Goal: Task Accomplishment & Management: Manage account settings

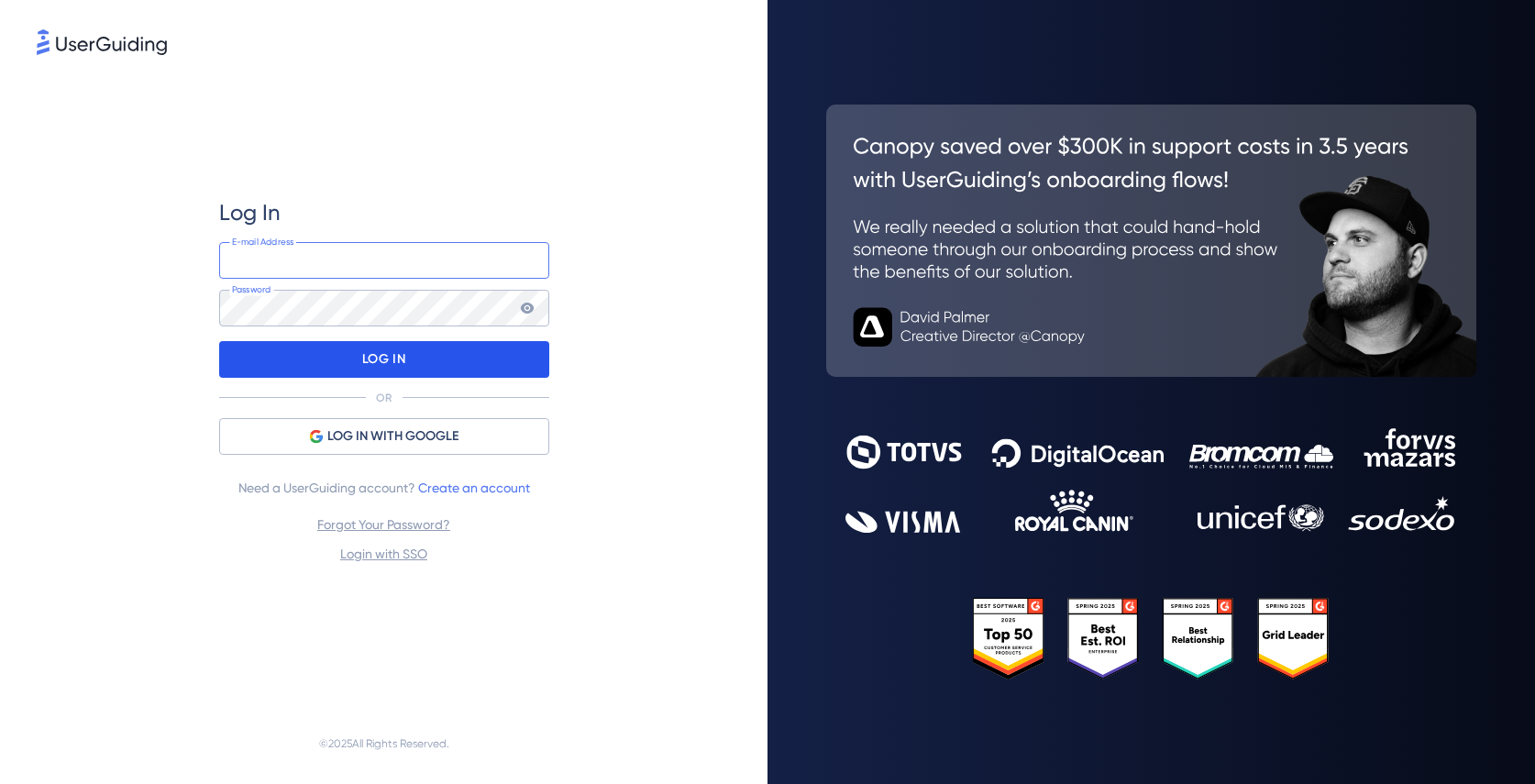
type input "[PERSON_NAME][EMAIL_ADDRESS][DOMAIN_NAME]"
click at [346, 367] on div "LOG IN" at bounding box center [384, 359] width 330 height 37
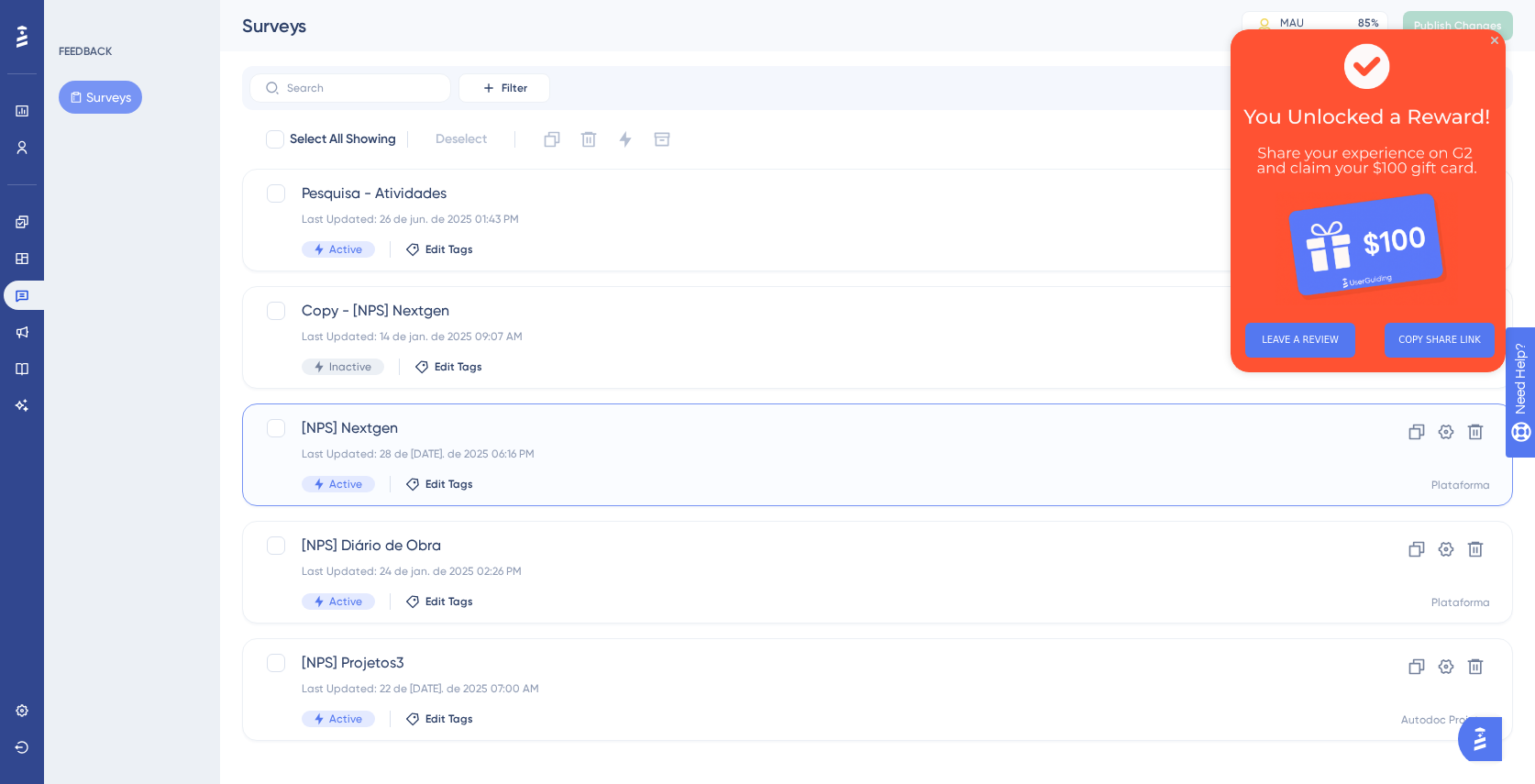
click at [350, 432] on span "[NPS] Nextgen" at bounding box center [804, 428] width 1005 height 22
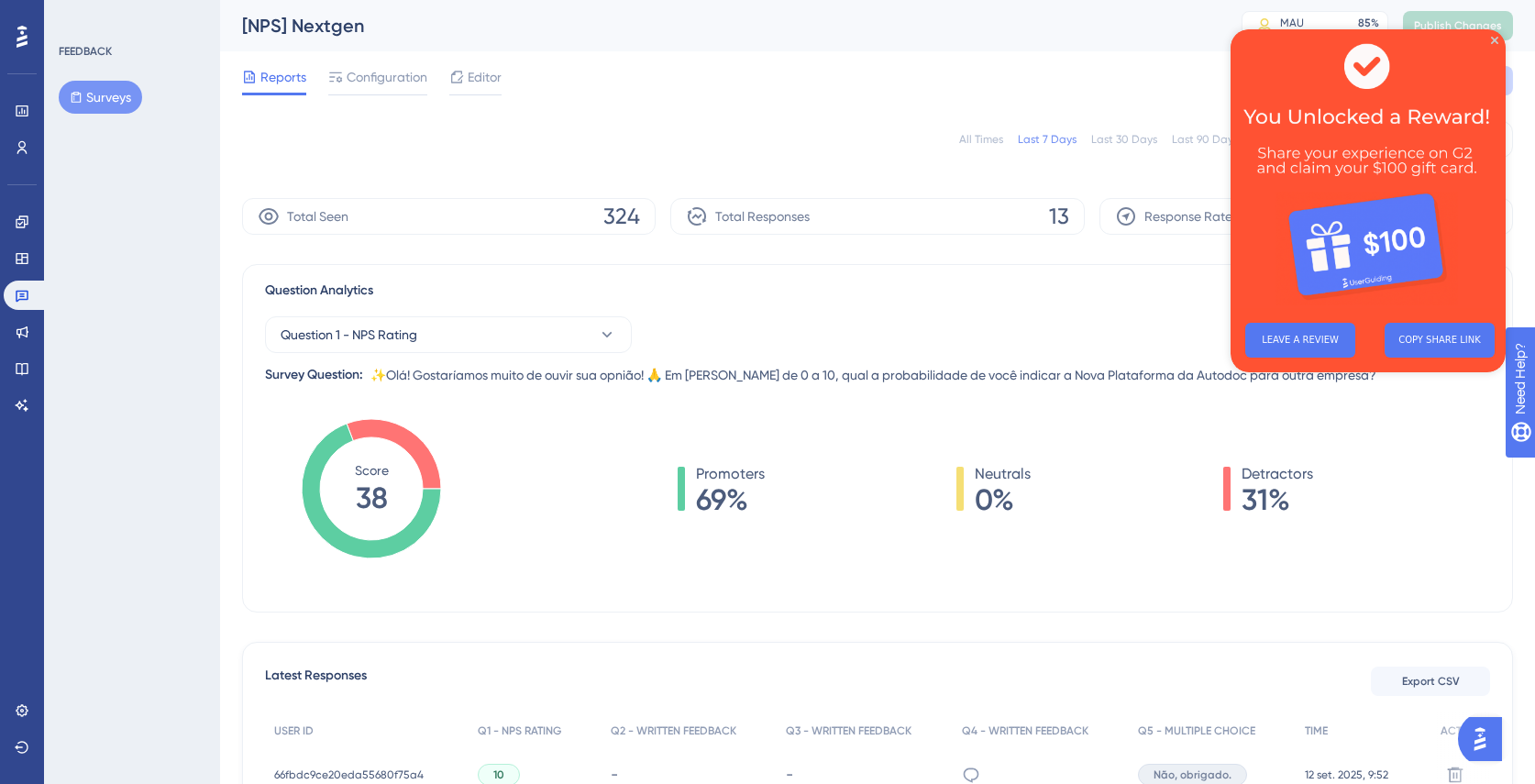
click at [1489, 39] on img at bounding box center [1368, 168] width 275 height 279
click at [1494, 40] on icon "Close Preview" at bounding box center [1494, 40] width 7 height 7
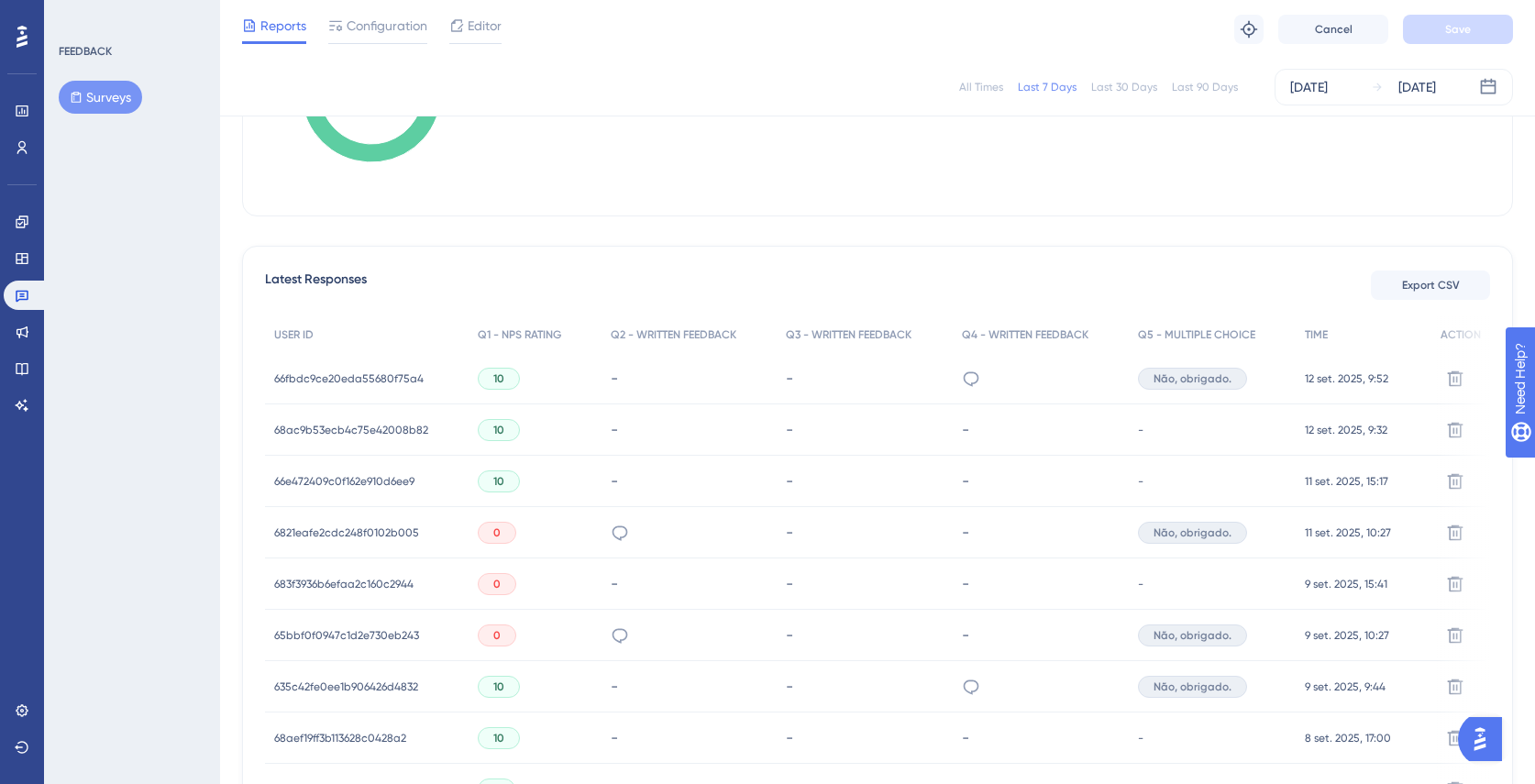
scroll to position [567, 0]
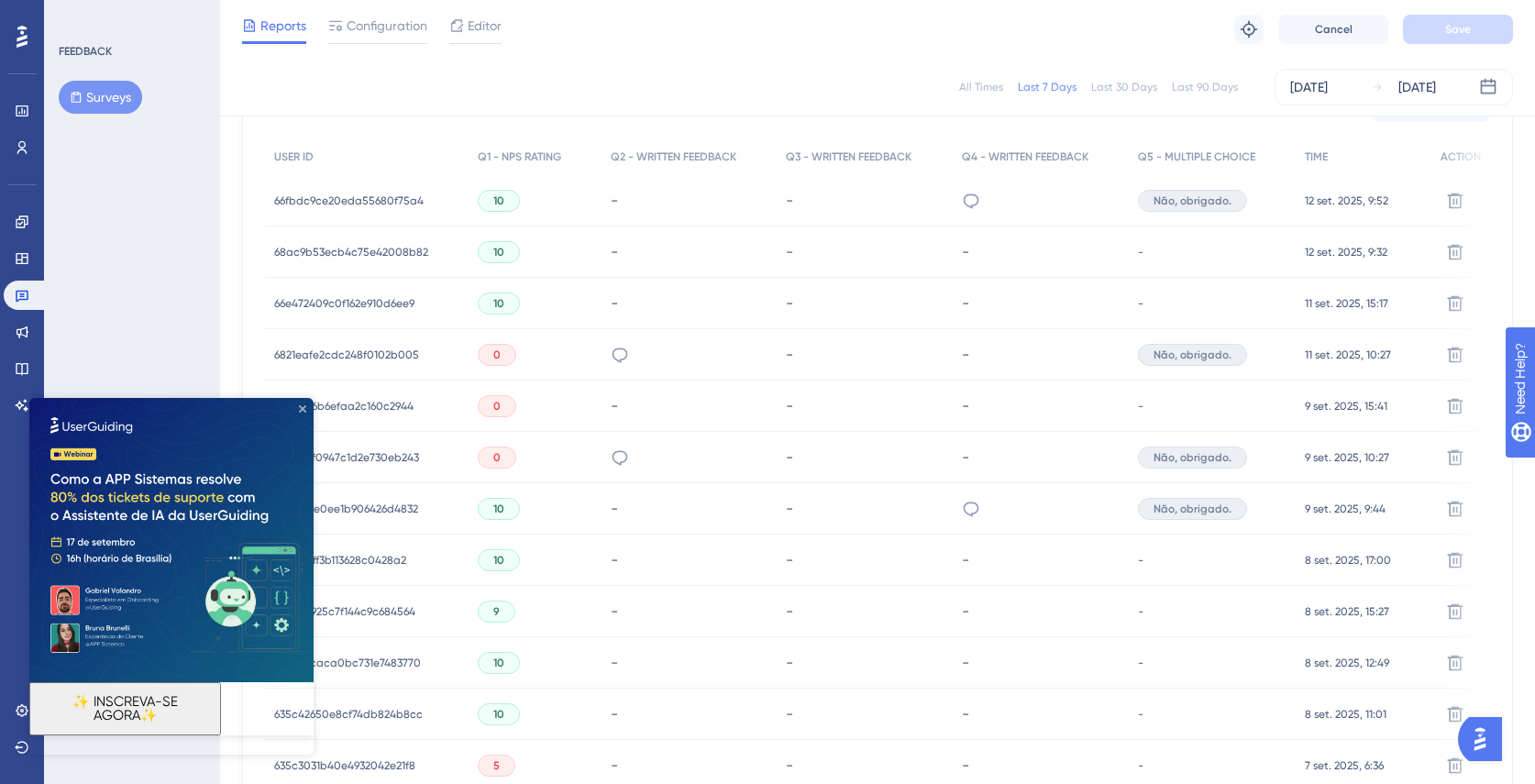
click at [301, 412] on icon "Close Preview" at bounding box center [302, 408] width 7 height 7
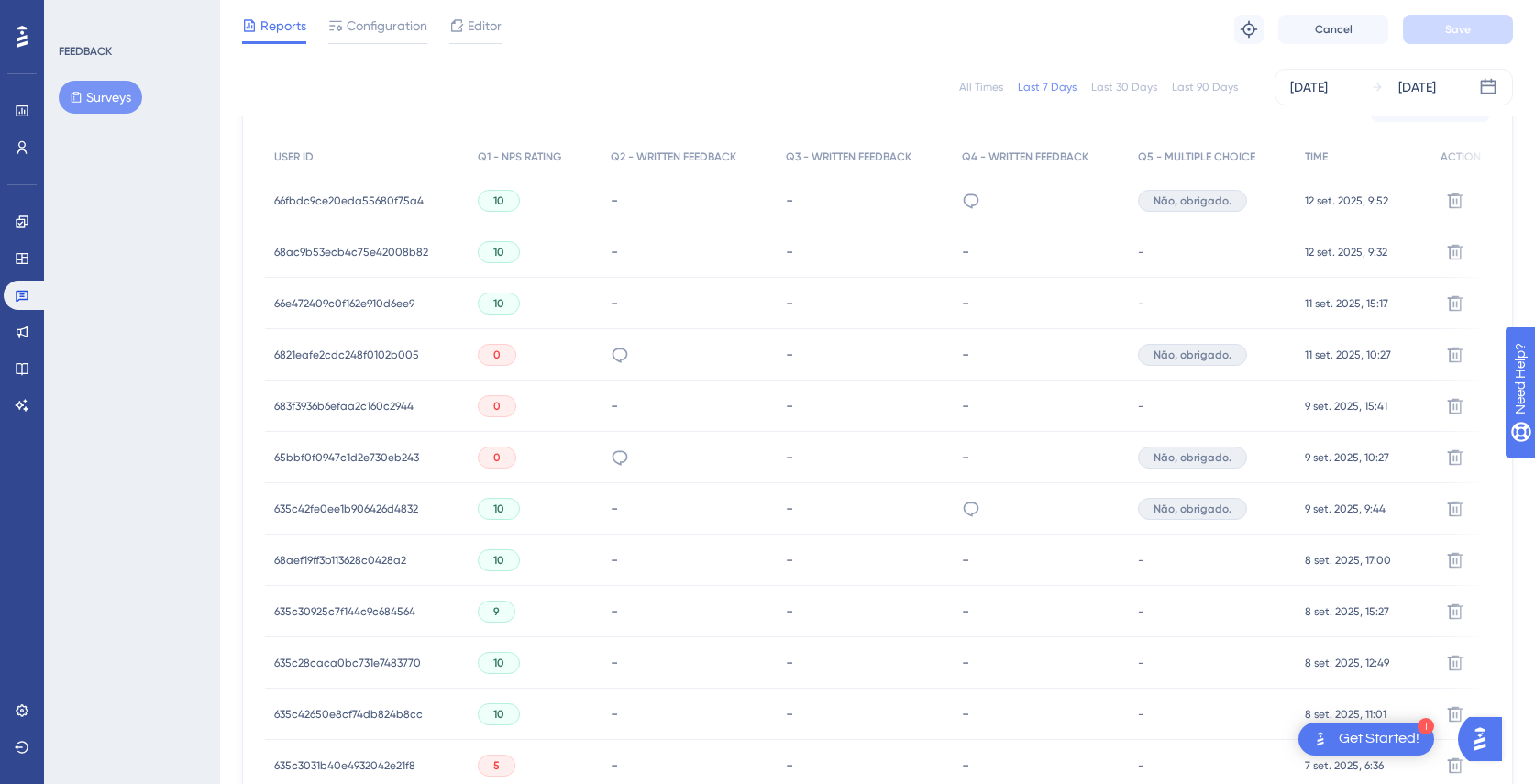
click at [349, 454] on span "65bbf0f0947c1d2e730eb243" at bounding box center [346, 457] width 145 height 15
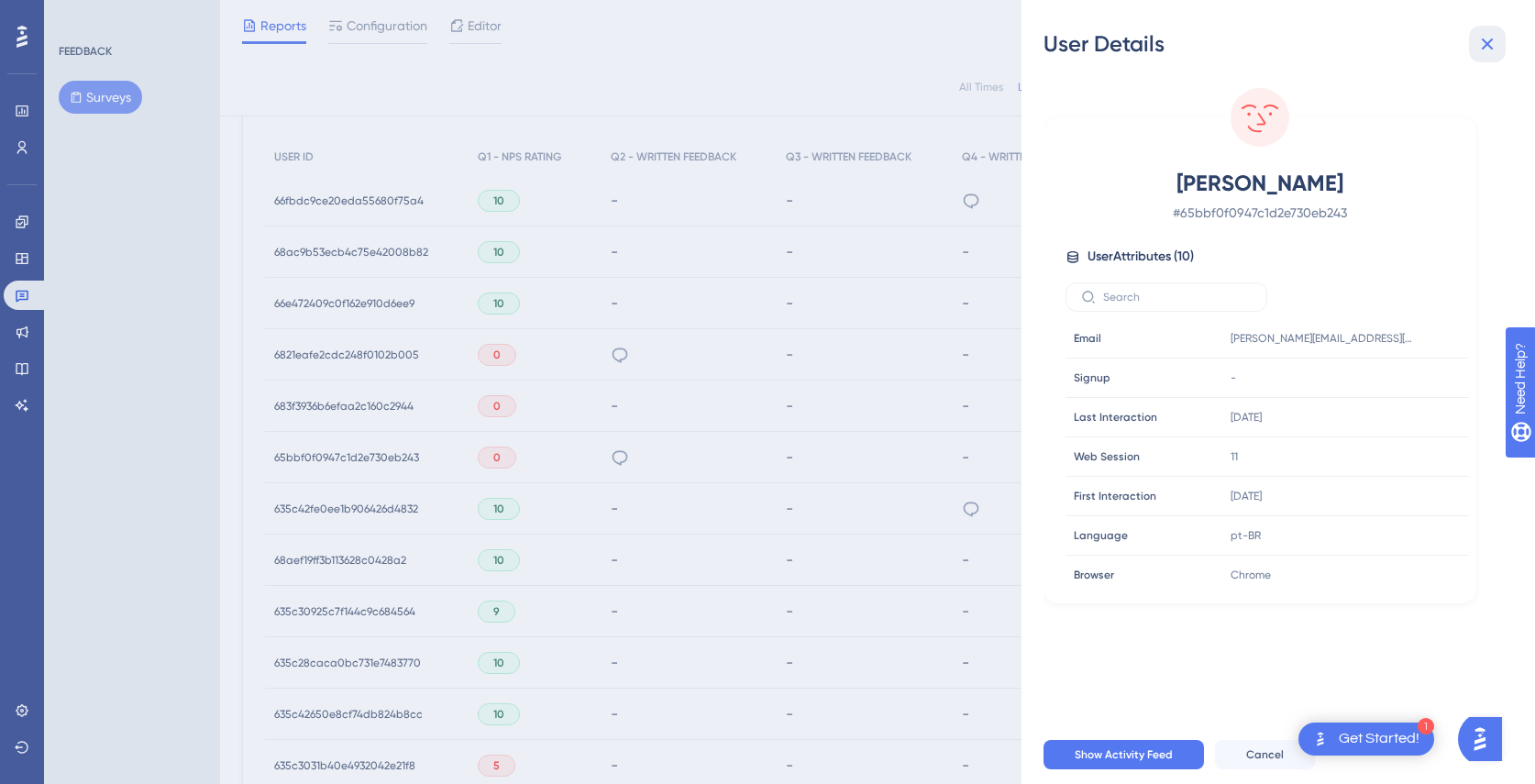
click at [1492, 49] on icon at bounding box center [1487, 44] width 22 height 22
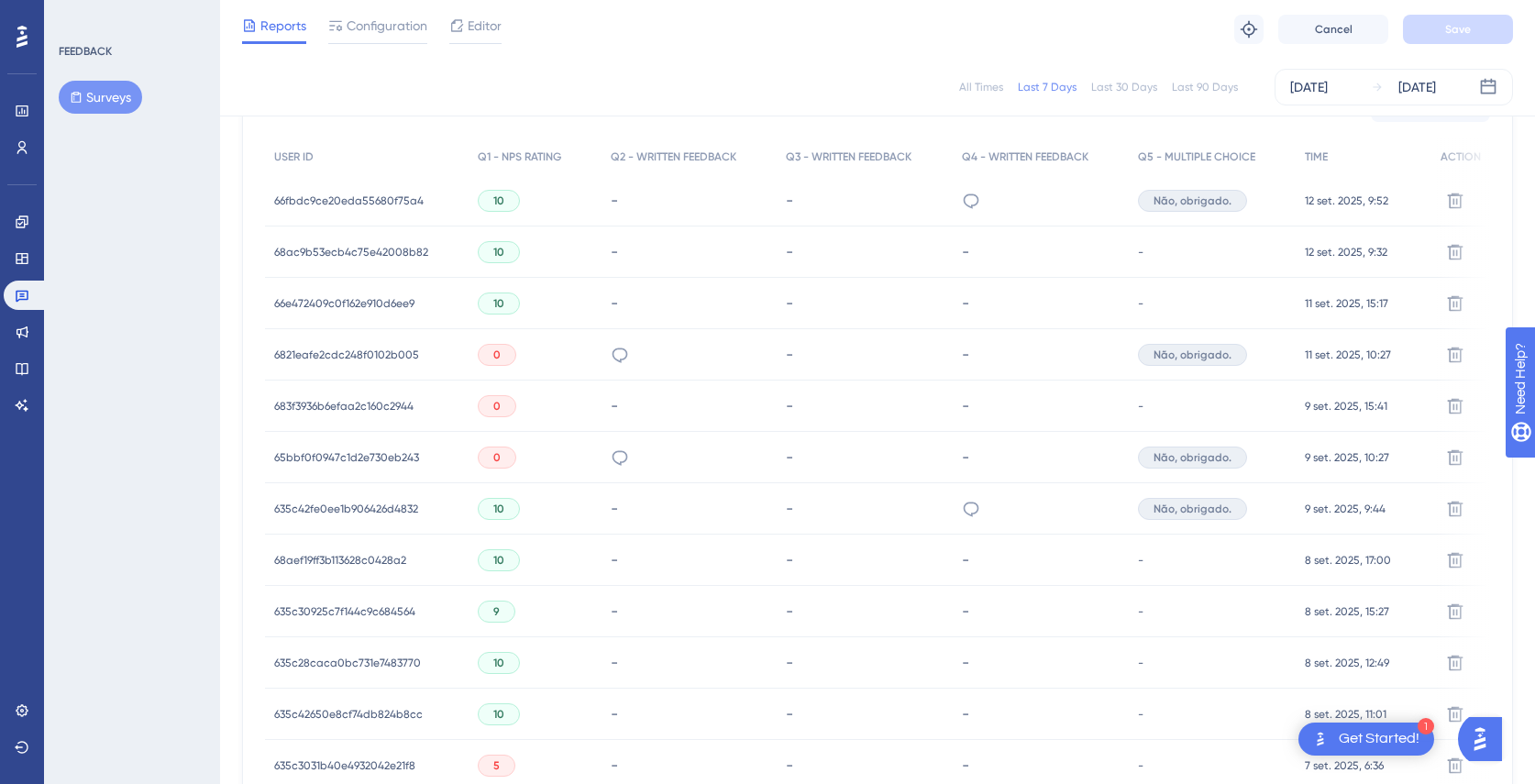
click at [309, 403] on span "683f3936b6efaa2c160c2944" at bounding box center [343, 406] width 139 height 15
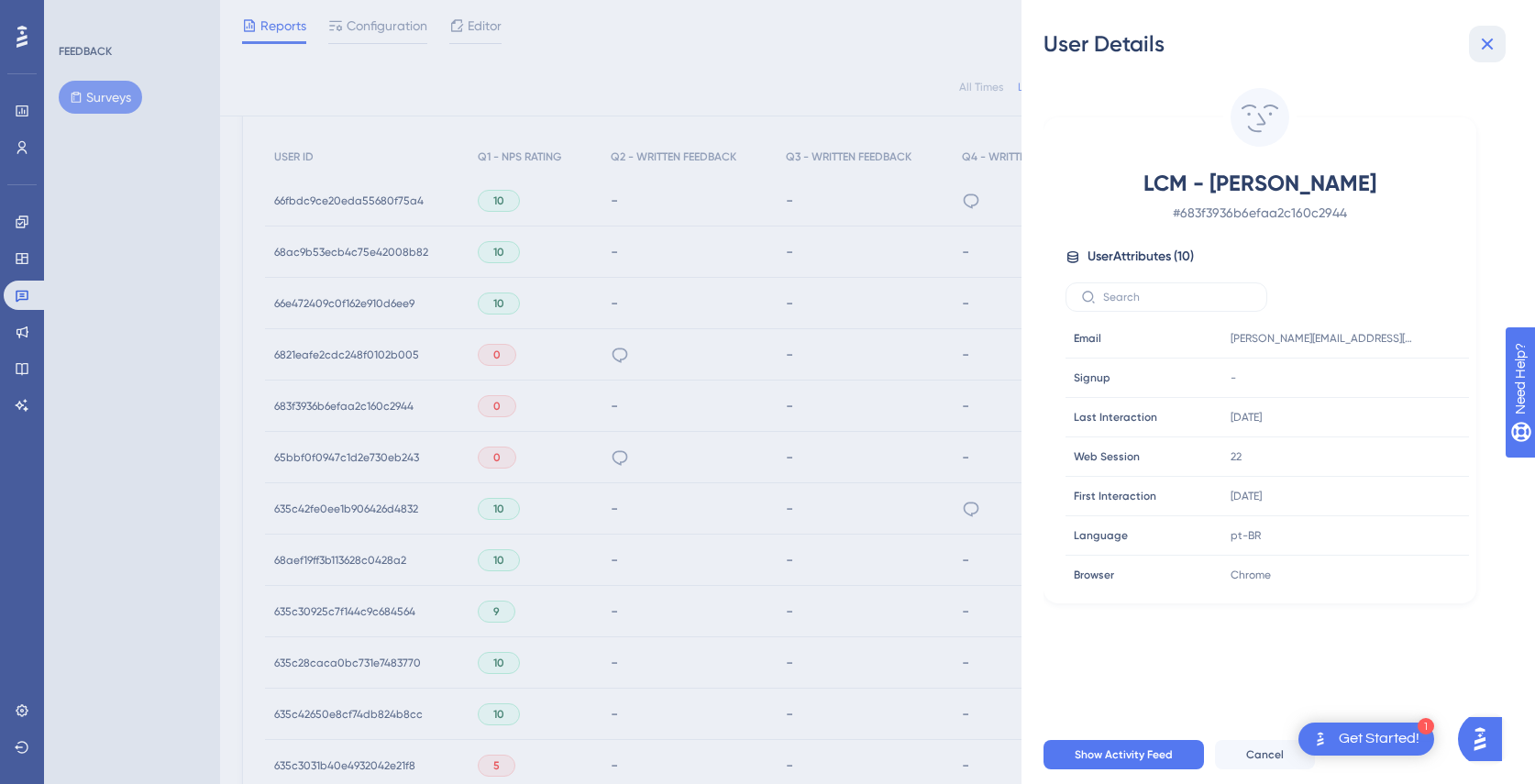
click at [1483, 49] on icon at bounding box center [1488, 45] width 12 height 12
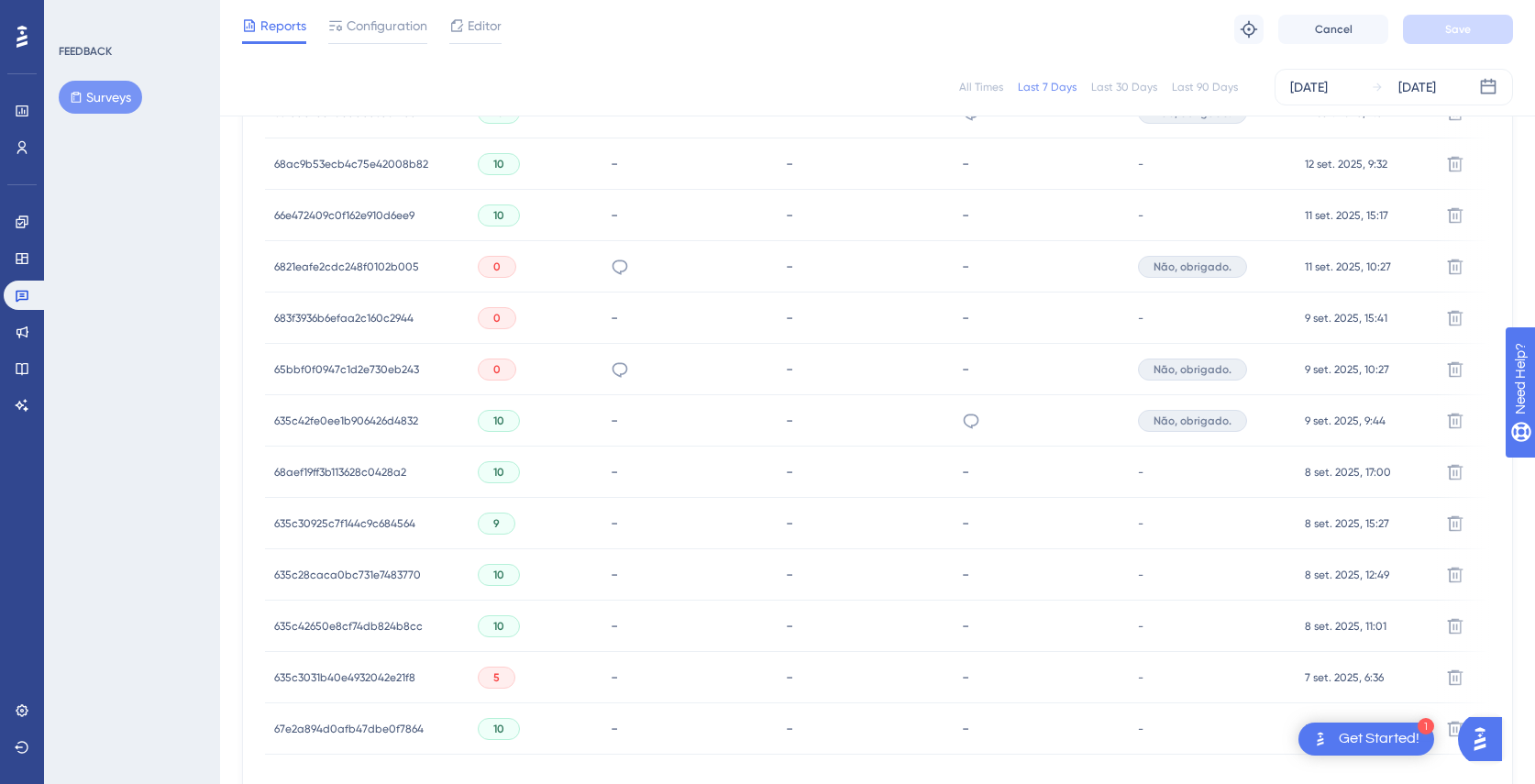
scroll to position [668, 0]
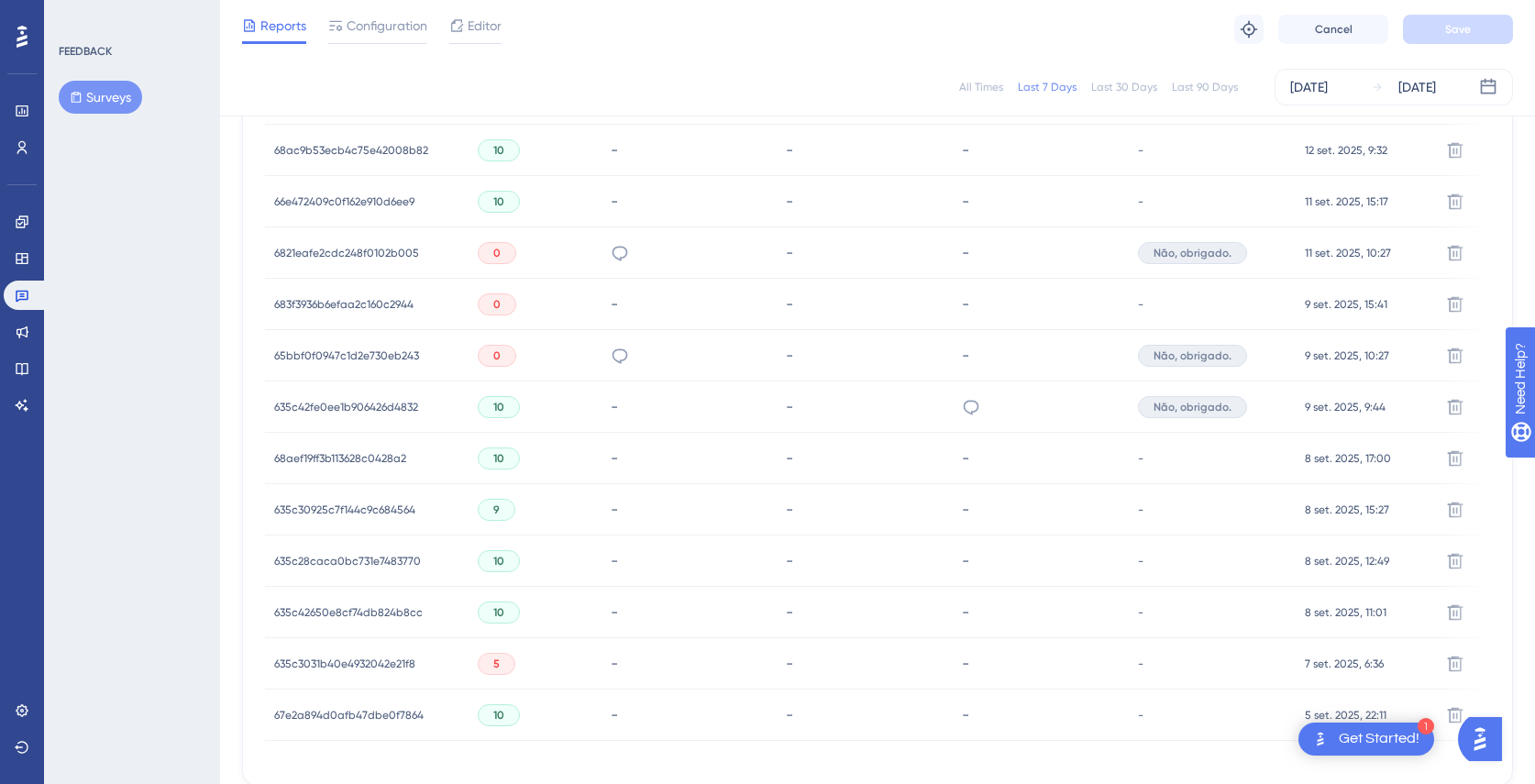
click at [389, 664] on span "635c3031b40e4932042e21f8" at bounding box center [344, 664] width 141 height 15
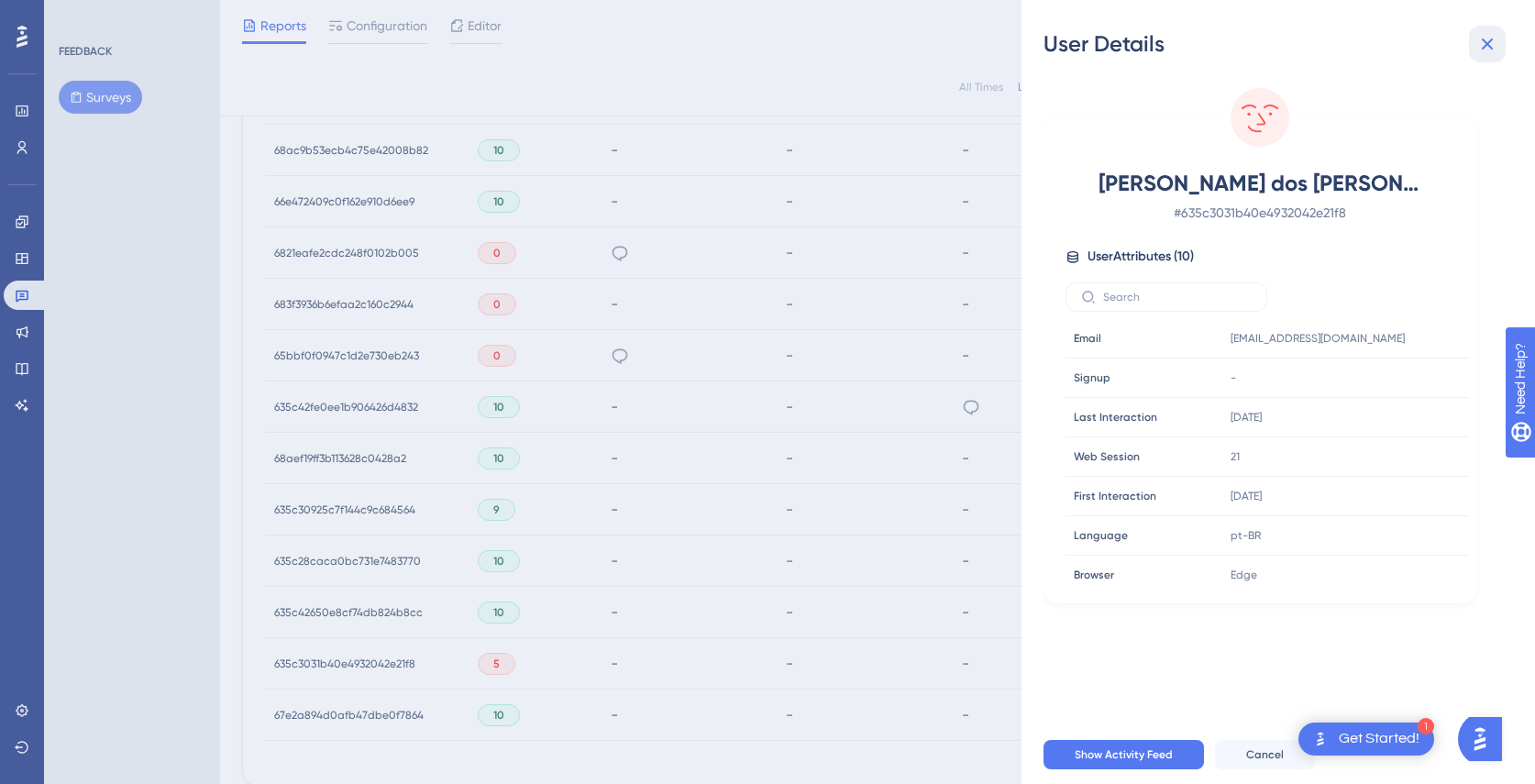
click at [1492, 48] on icon at bounding box center [1488, 45] width 12 height 12
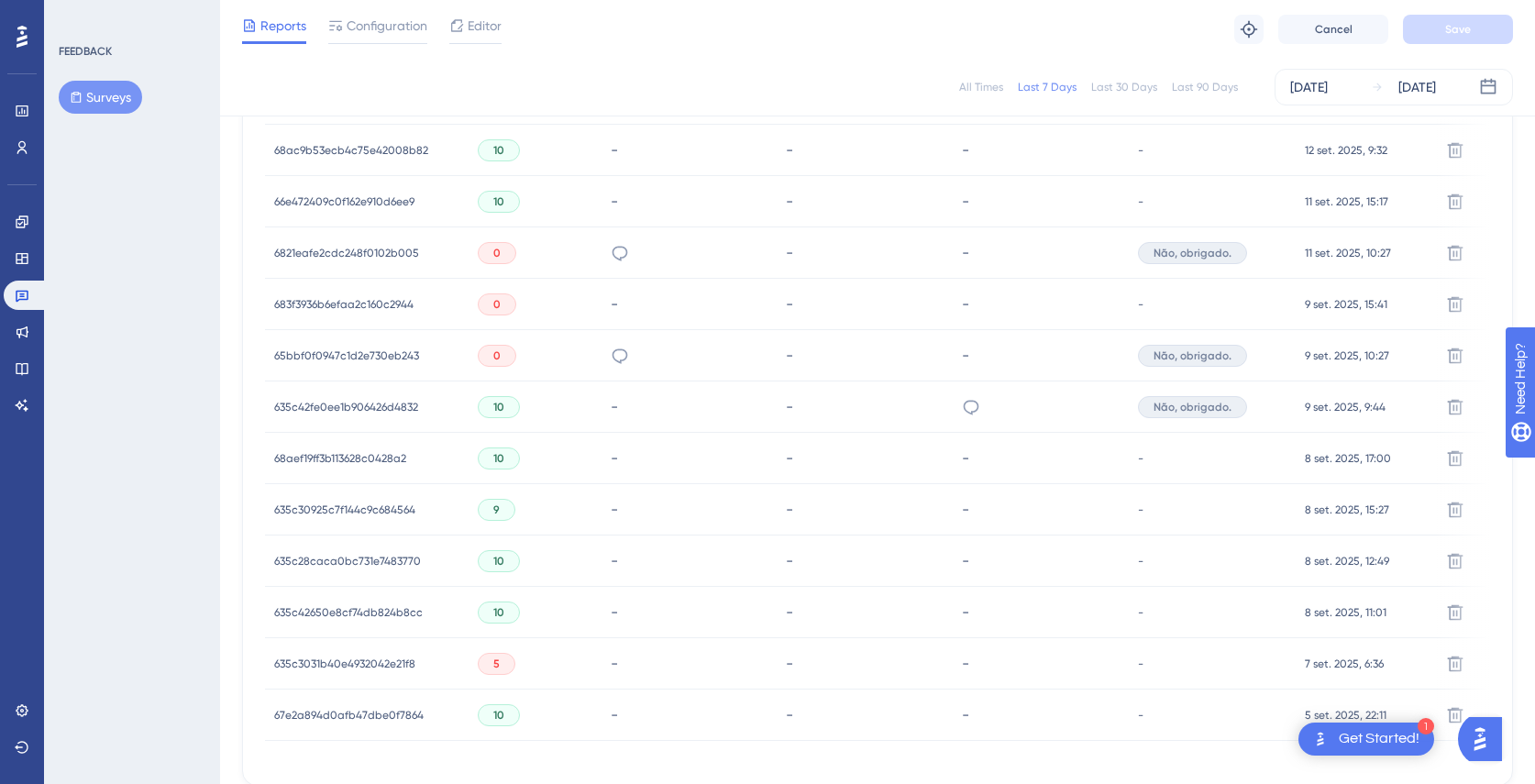
click at [372, 261] on div "6821eafe2cdc248f0102b005 6821eafe2cdc248f0102b005" at bounding box center [346, 252] width 145 height 51
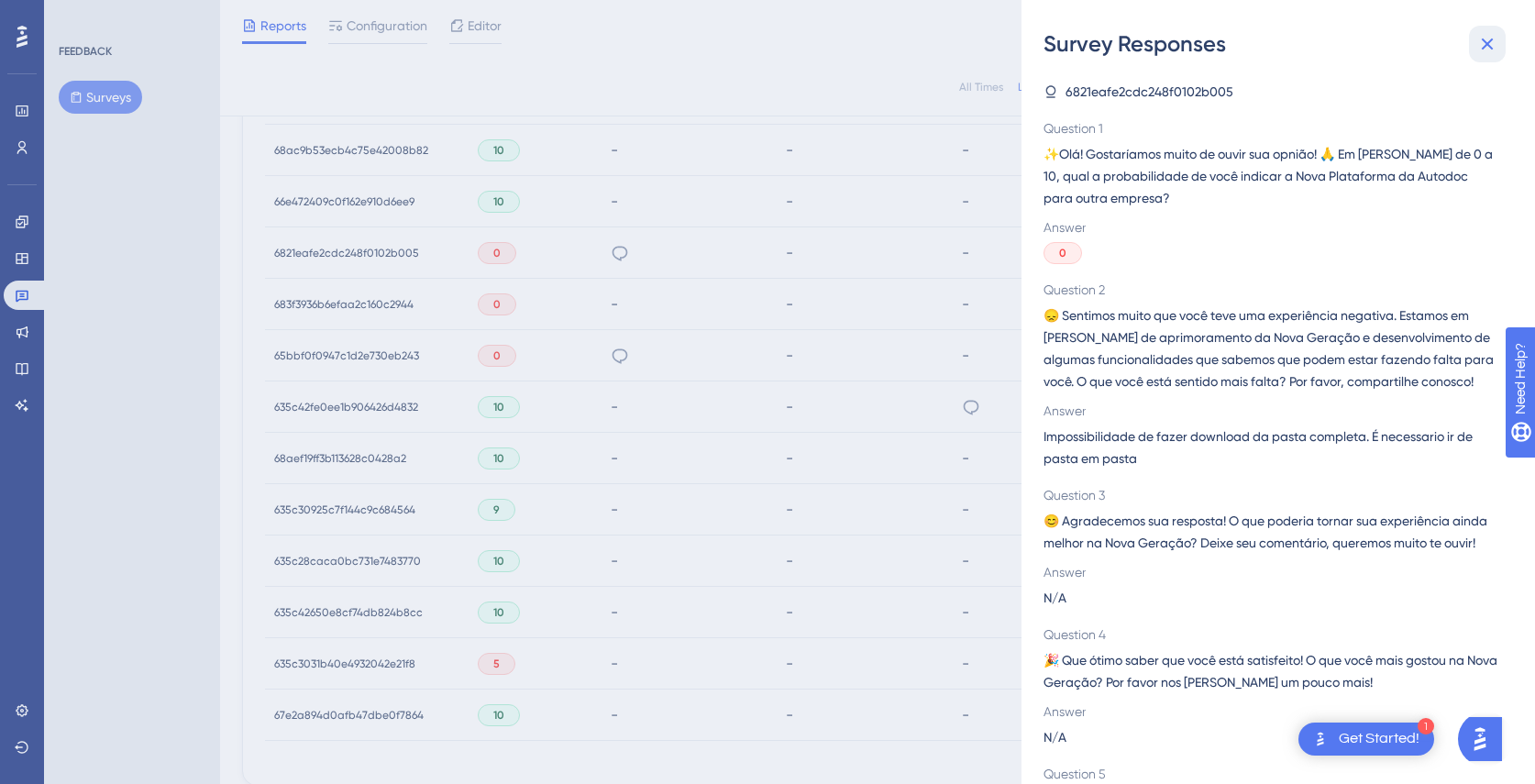
click at [1493, 46] on icon at bounding box center [1487, 44] width 22 height 22
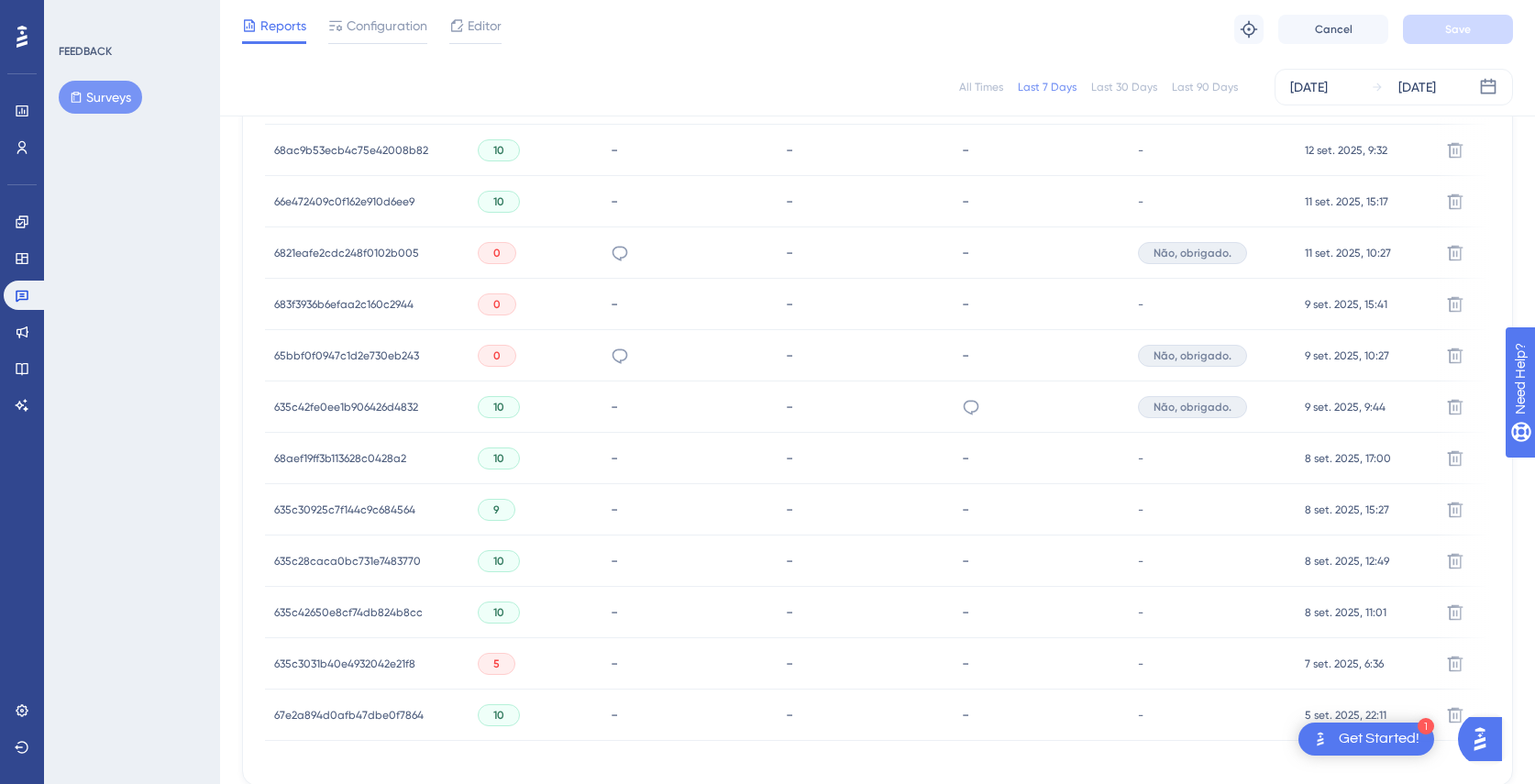
click at [348, 254] on span "6821eafe2cdc248f0102b005" at bounding box center [346, 253] width 145 height 15
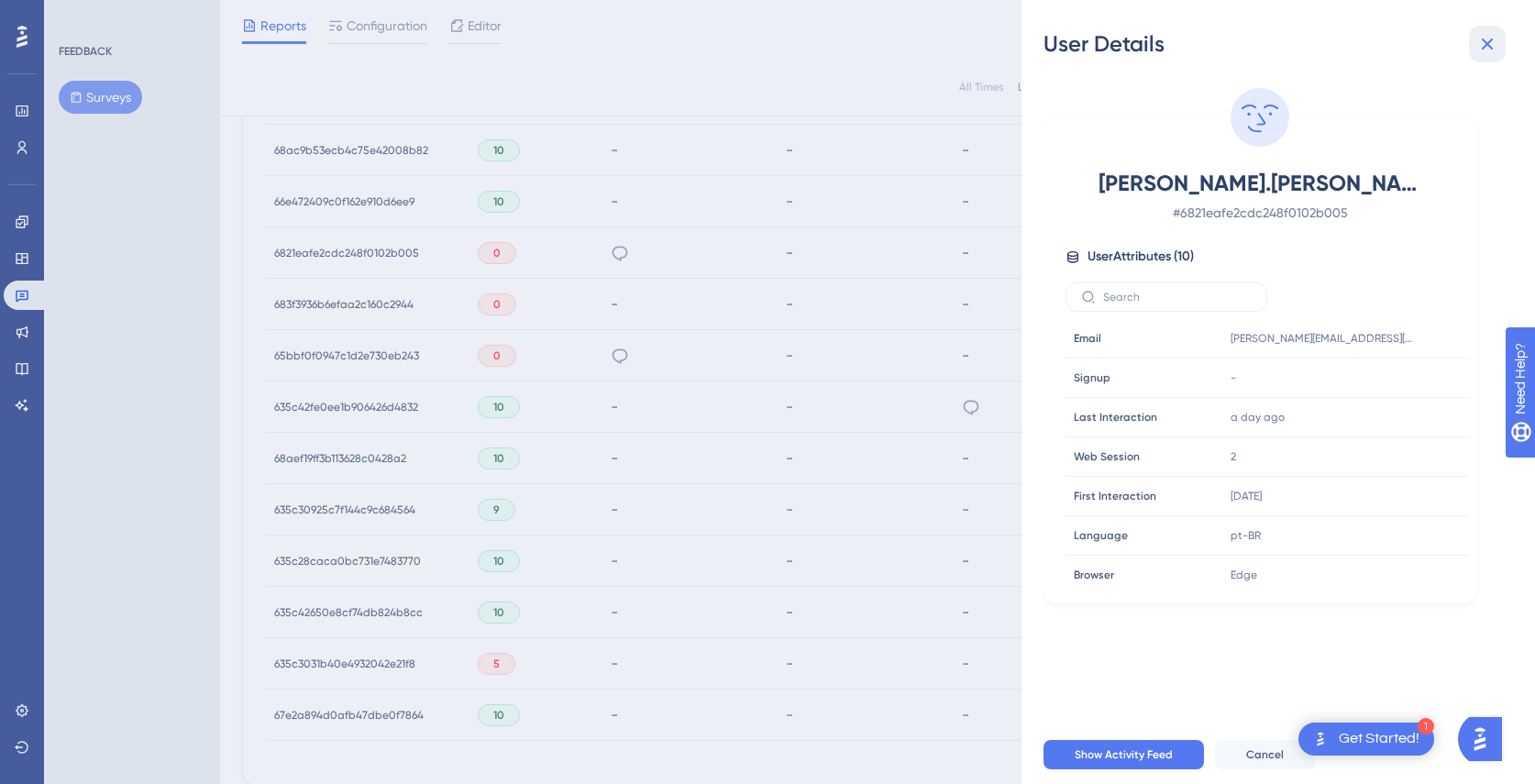
click at [1491, 39] on icon at bounding box center [1488, 45] width 12 height 12
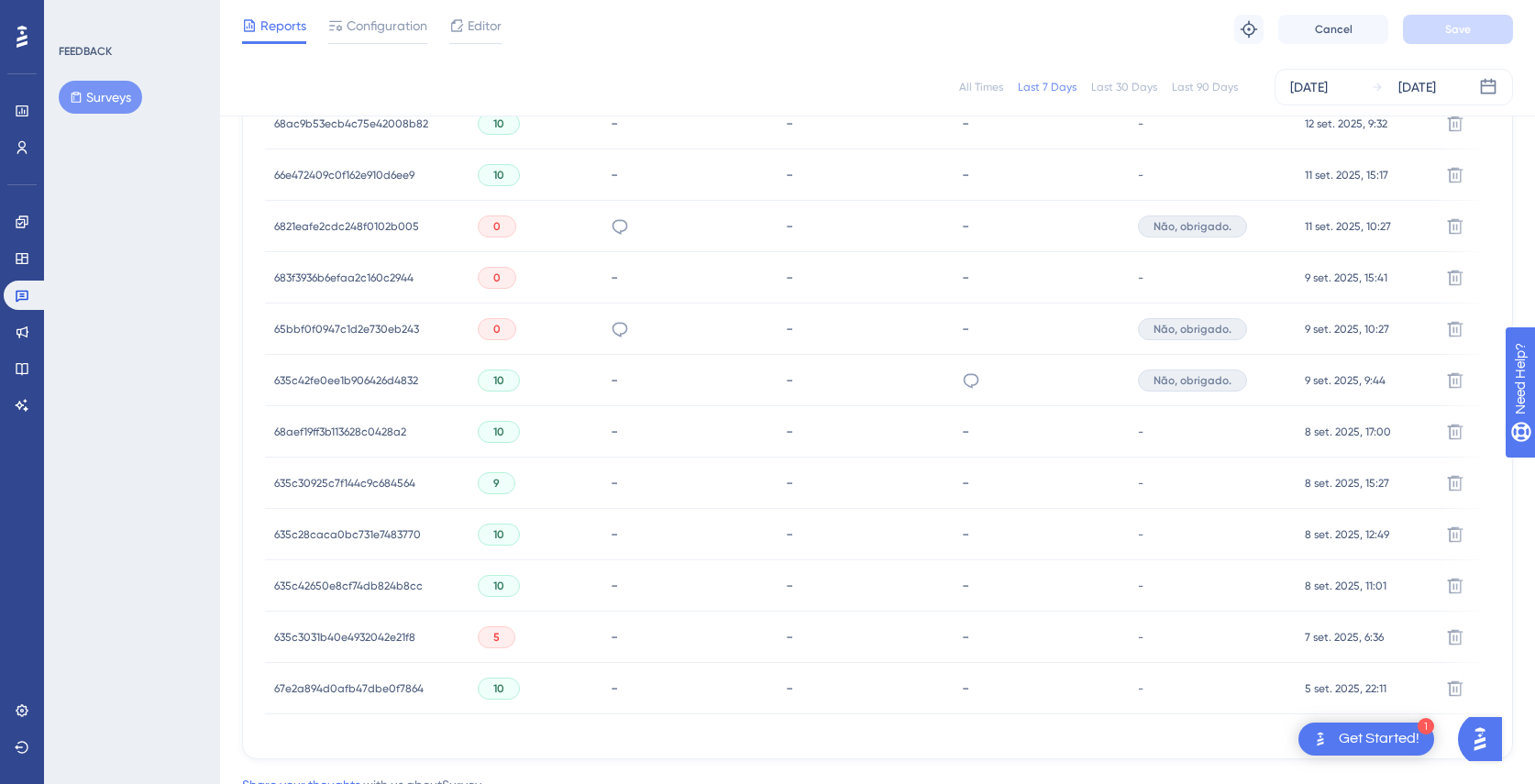
scroll to position [772, 0]
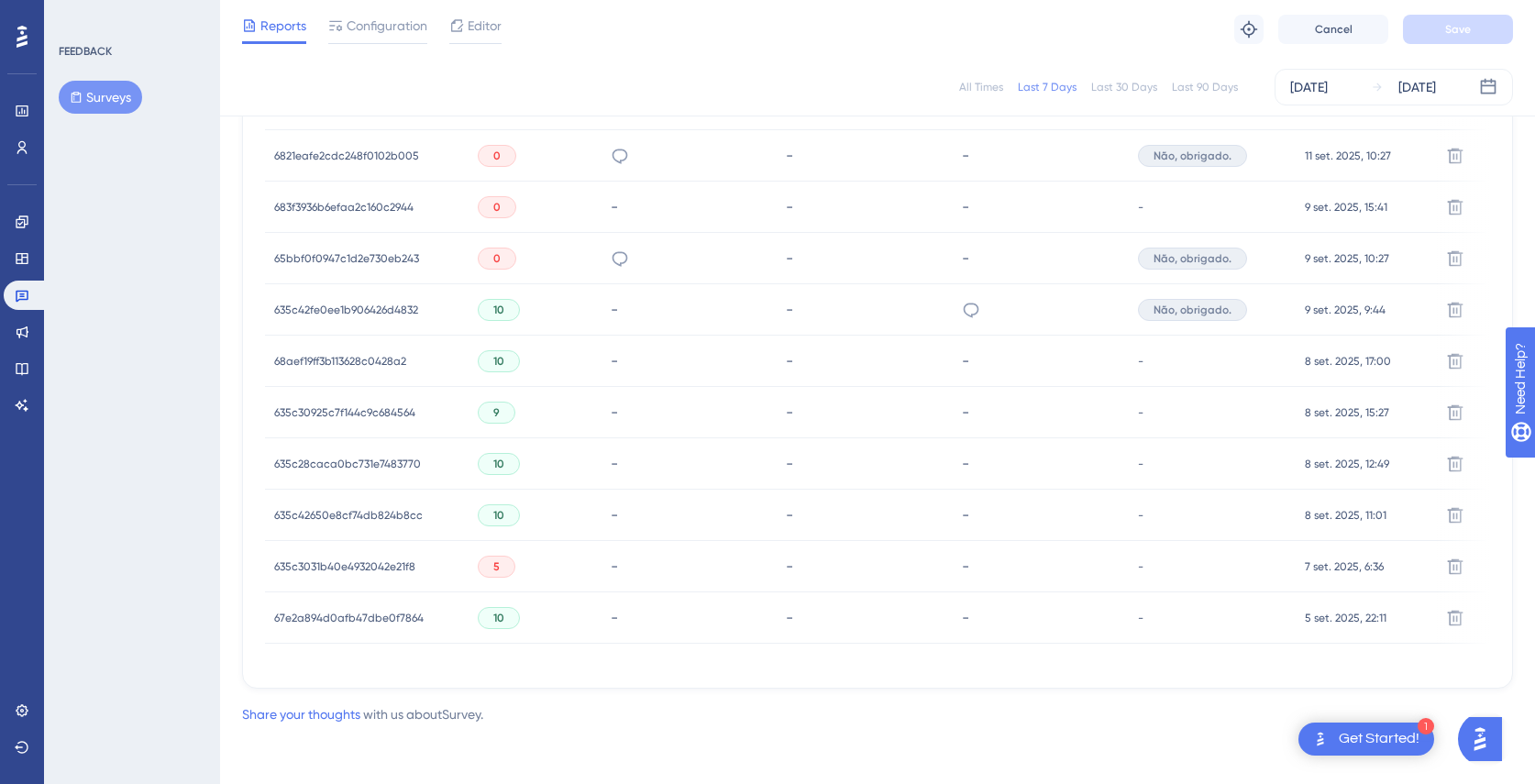
click at [337, 559] on span "635c3031b40e4932042e21f8" at bounding box center [344, 566] width 141 height 15
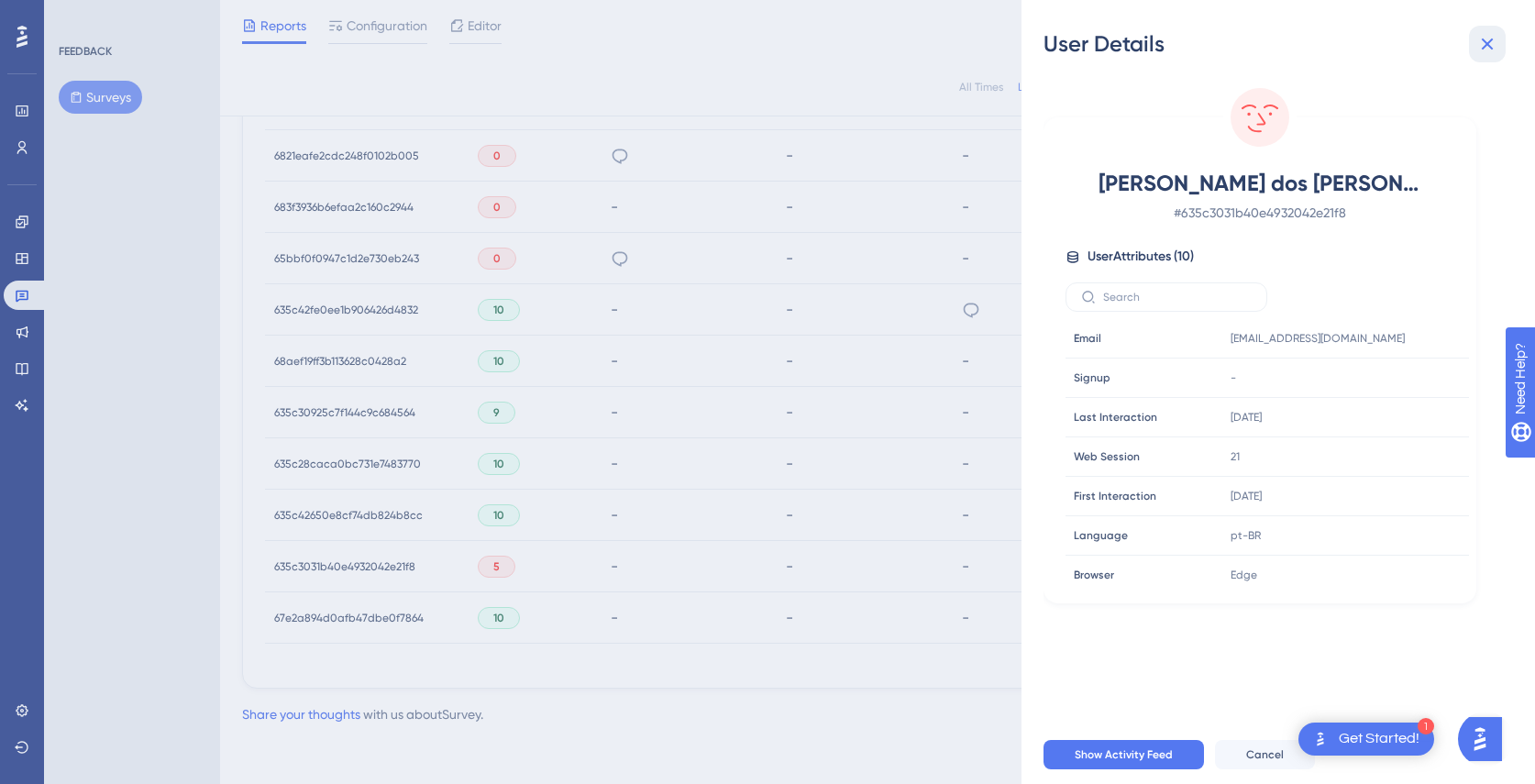
click at [1489, 33] on icon at bounding box center [1487, 44] width 22 height 22
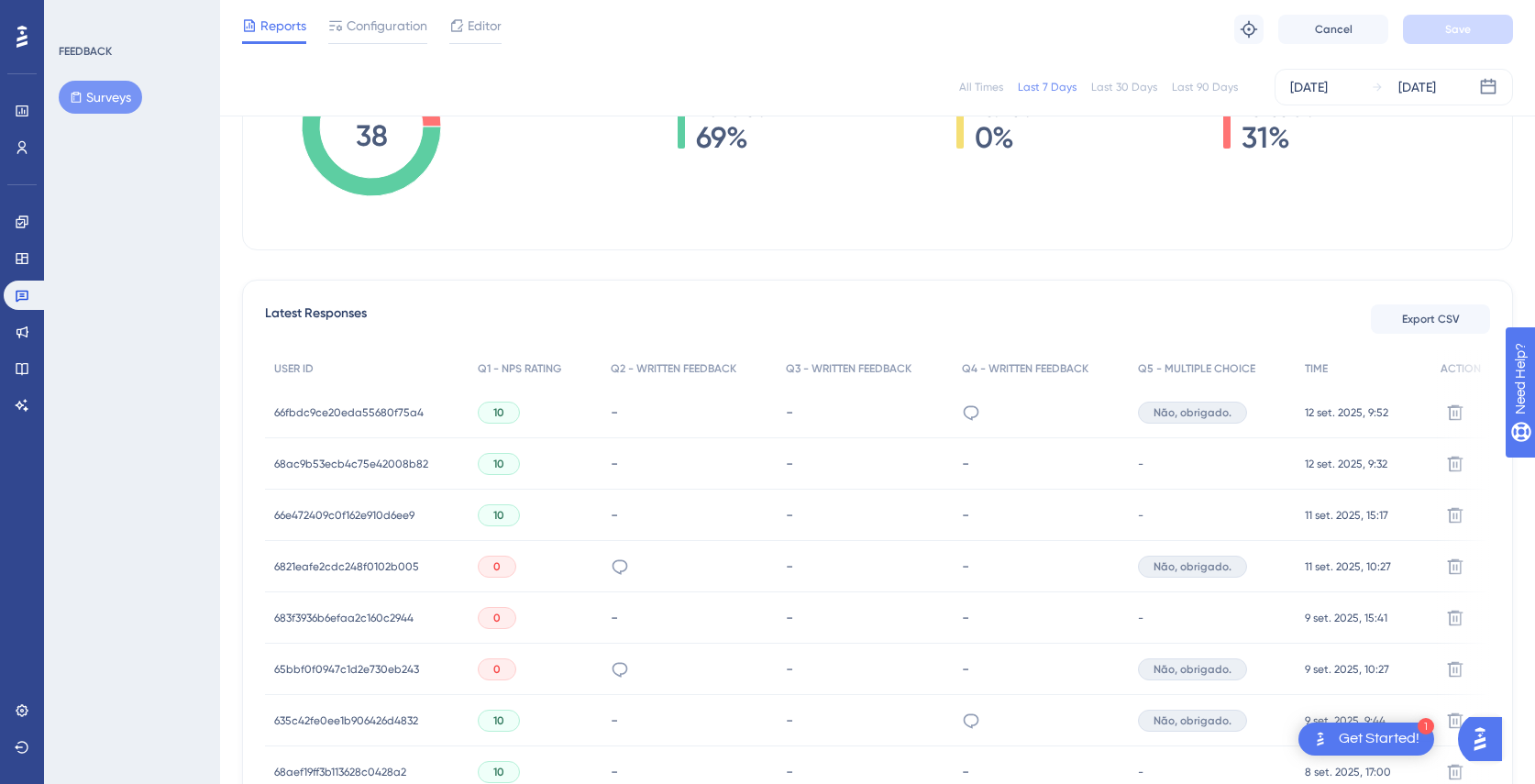
scroll to position [427, 0]
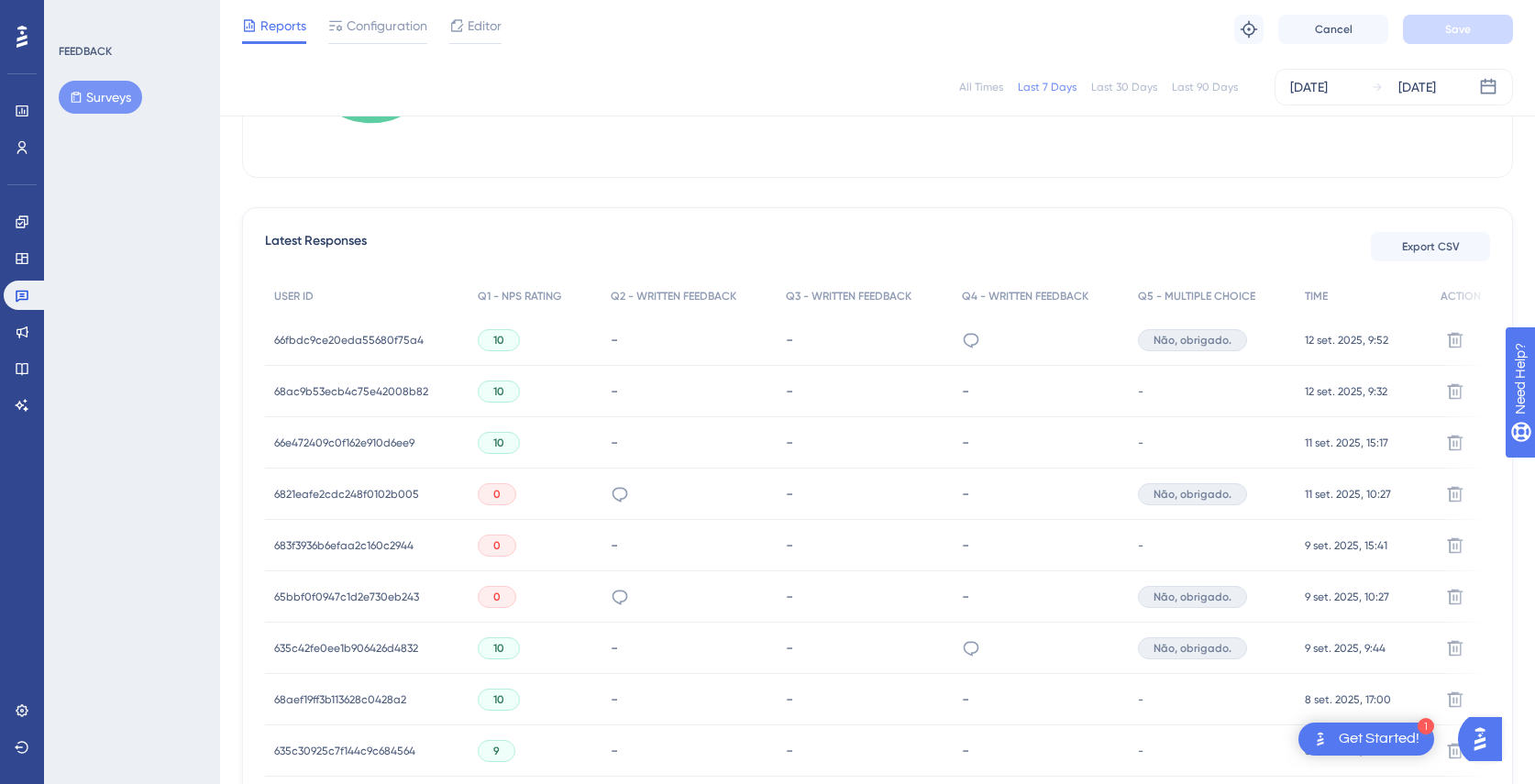
click at [363, 338] on span "66fbdc9ce20eda55680f75a4" at bounding box center [348, 340] width 149 height 15
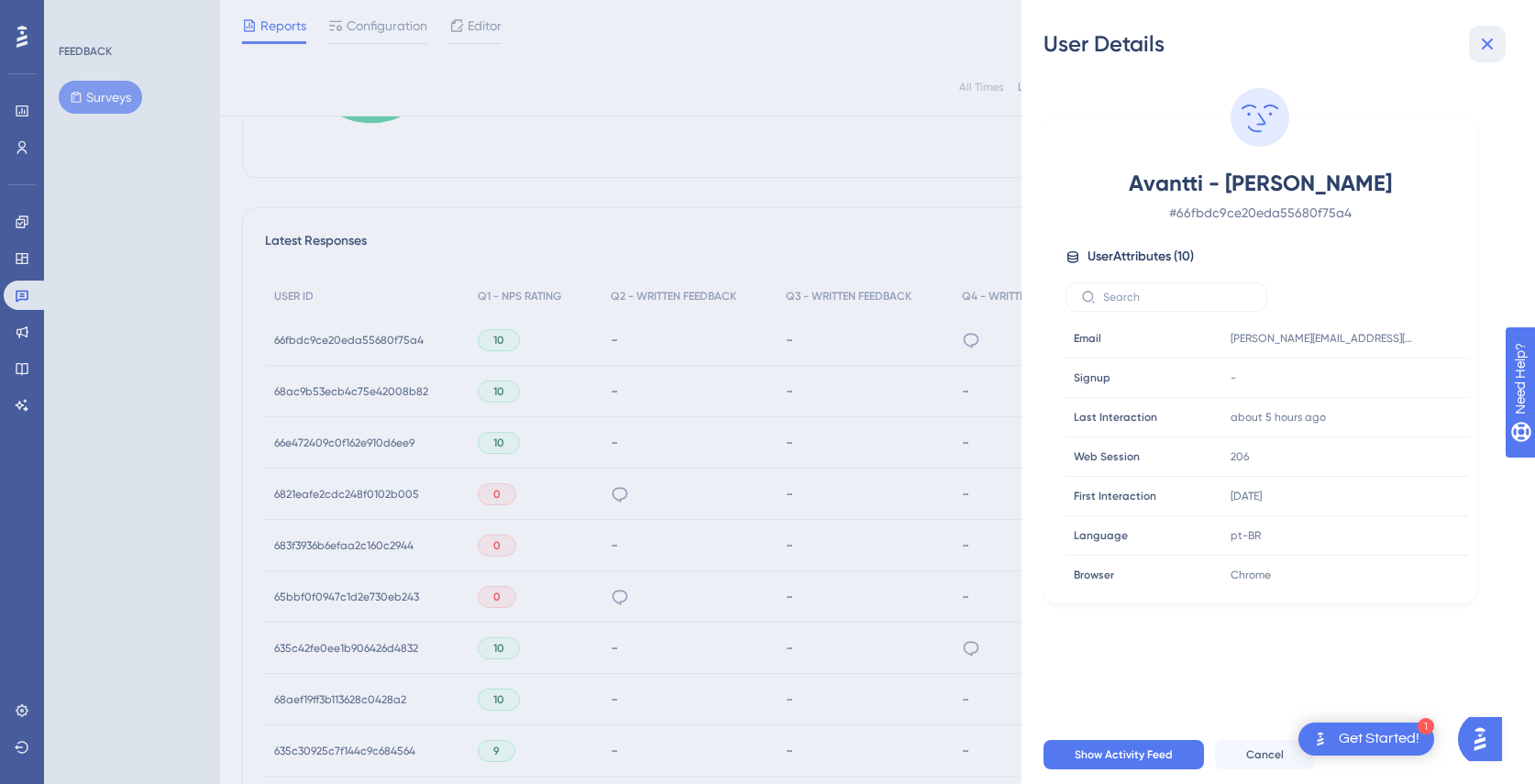
click at [1474, 32] on button at bounding box center [1487, 44] width 37 height 37
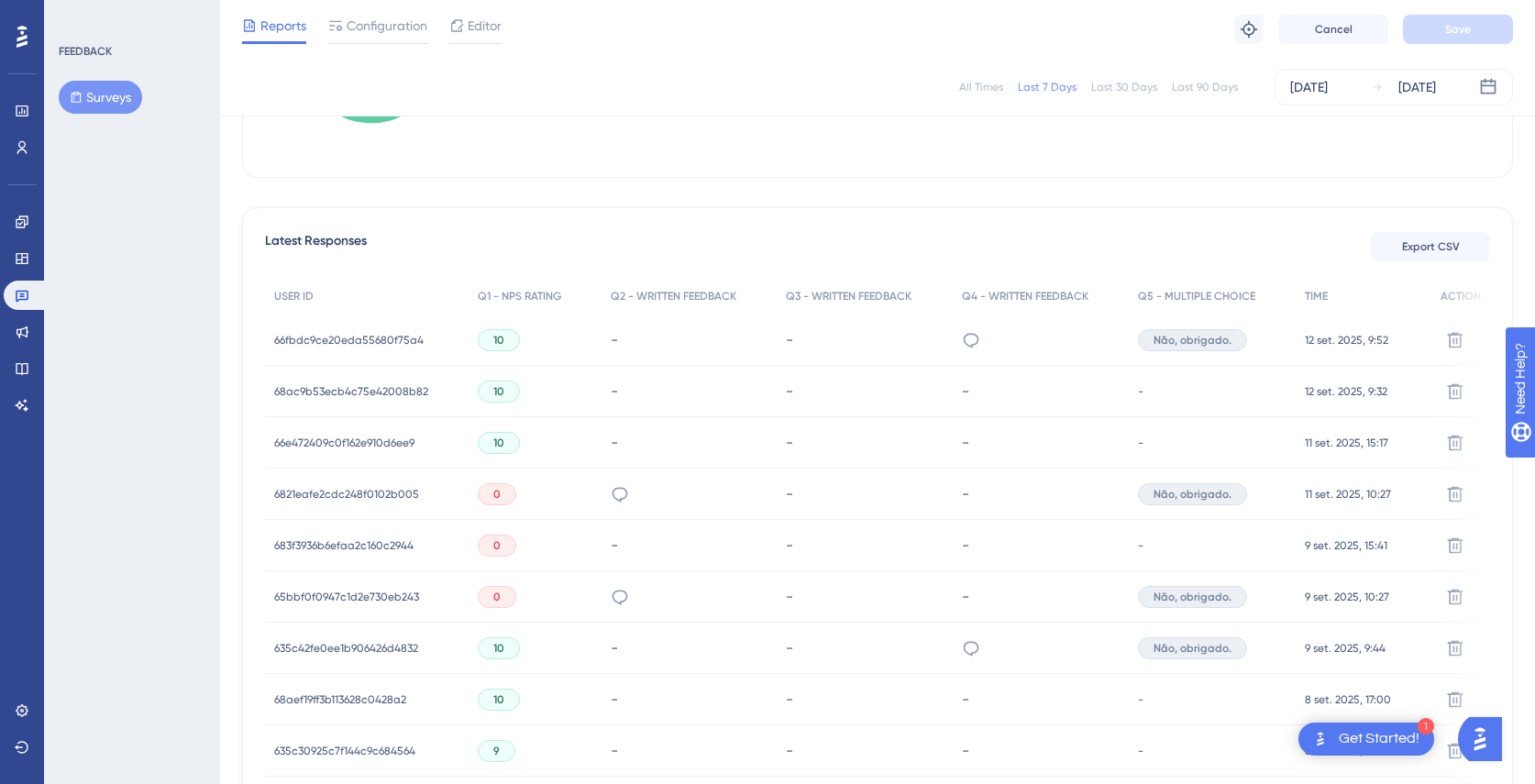
click at [390, 389] on span "68ac9b53ecb4c75e42008b82" at bounding box center [351, 391] width 154 height 15
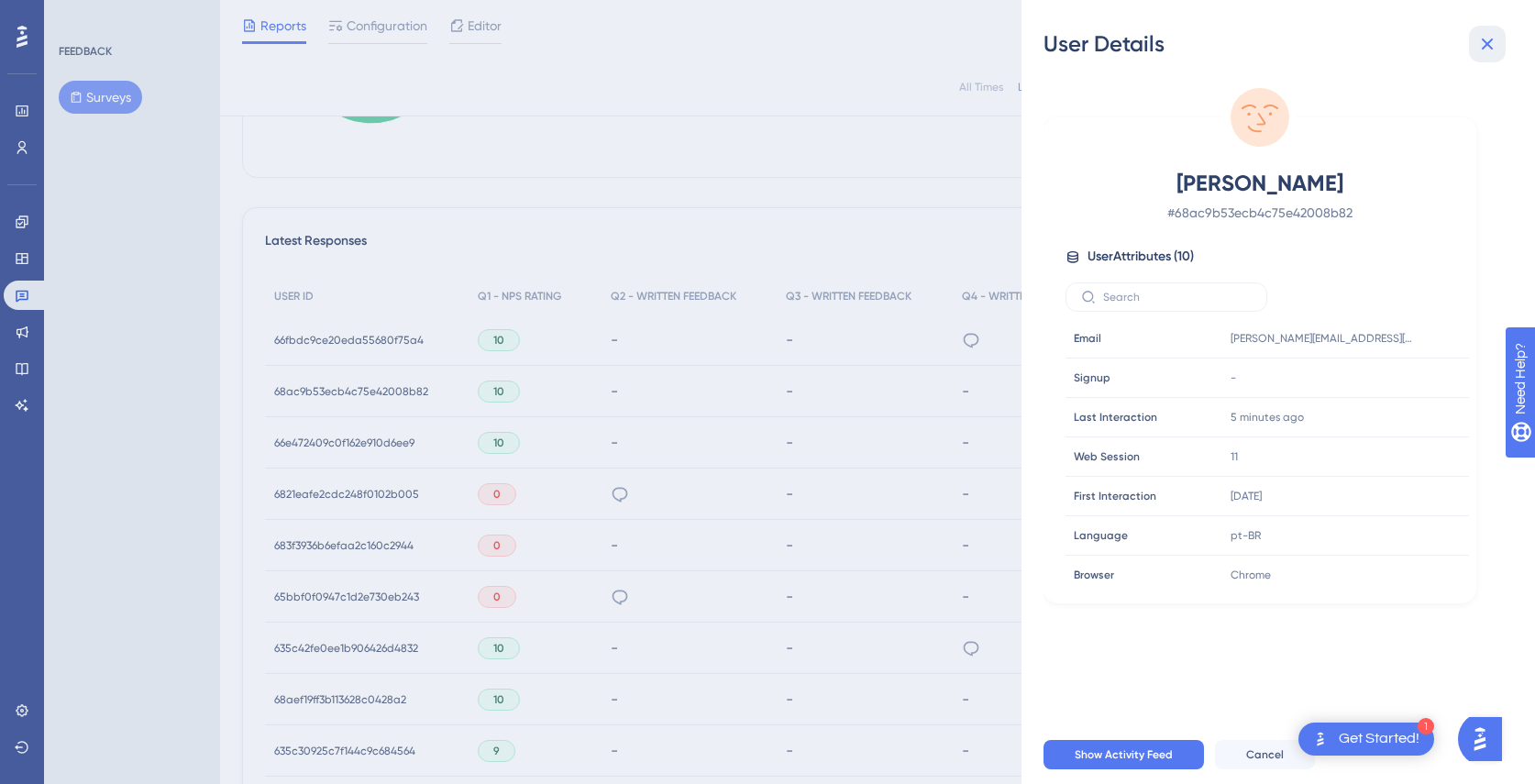
click at [1496, 56] on button at bounding box center [1487, 44] width 37 height 37
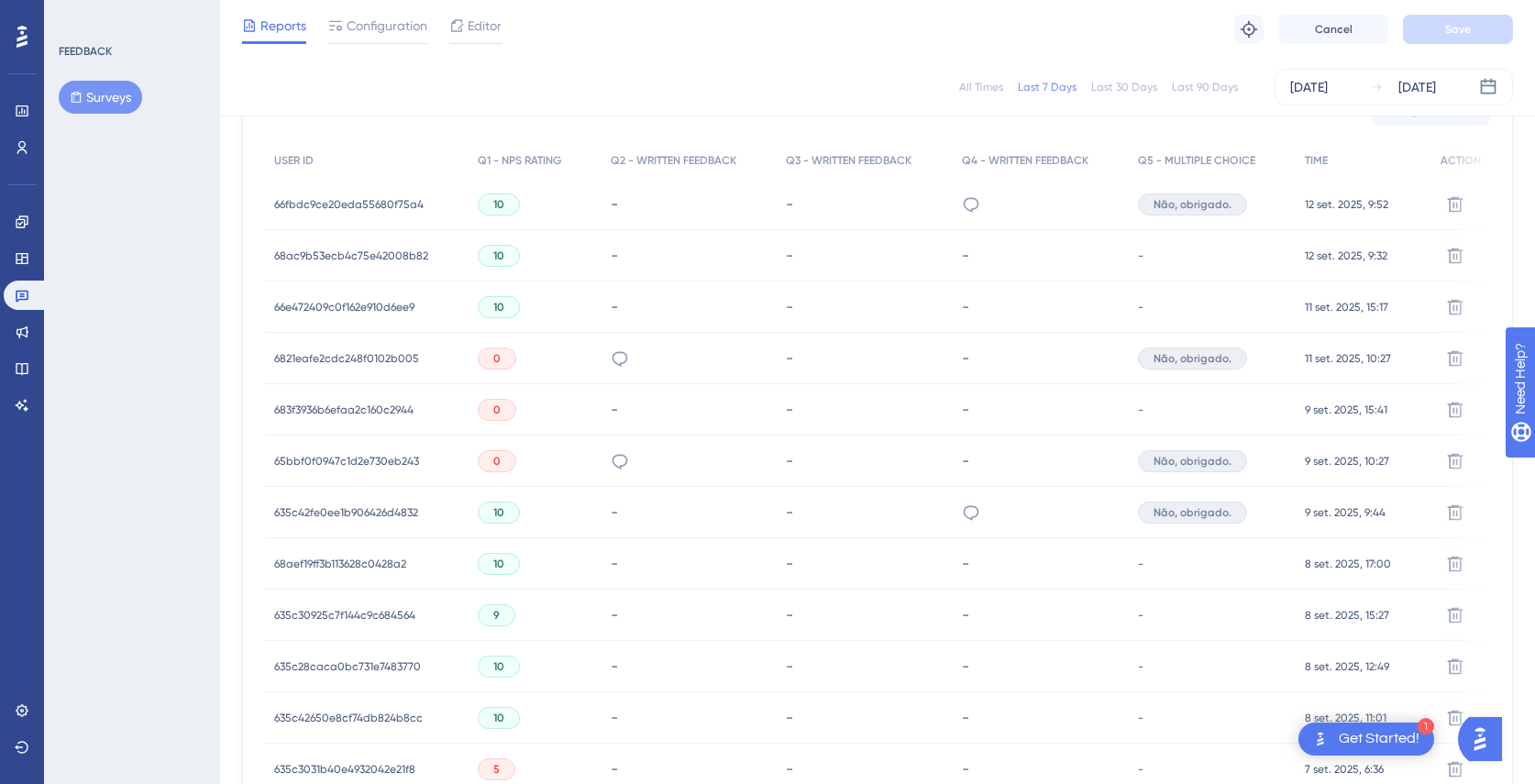
scroll to position [772, 0]
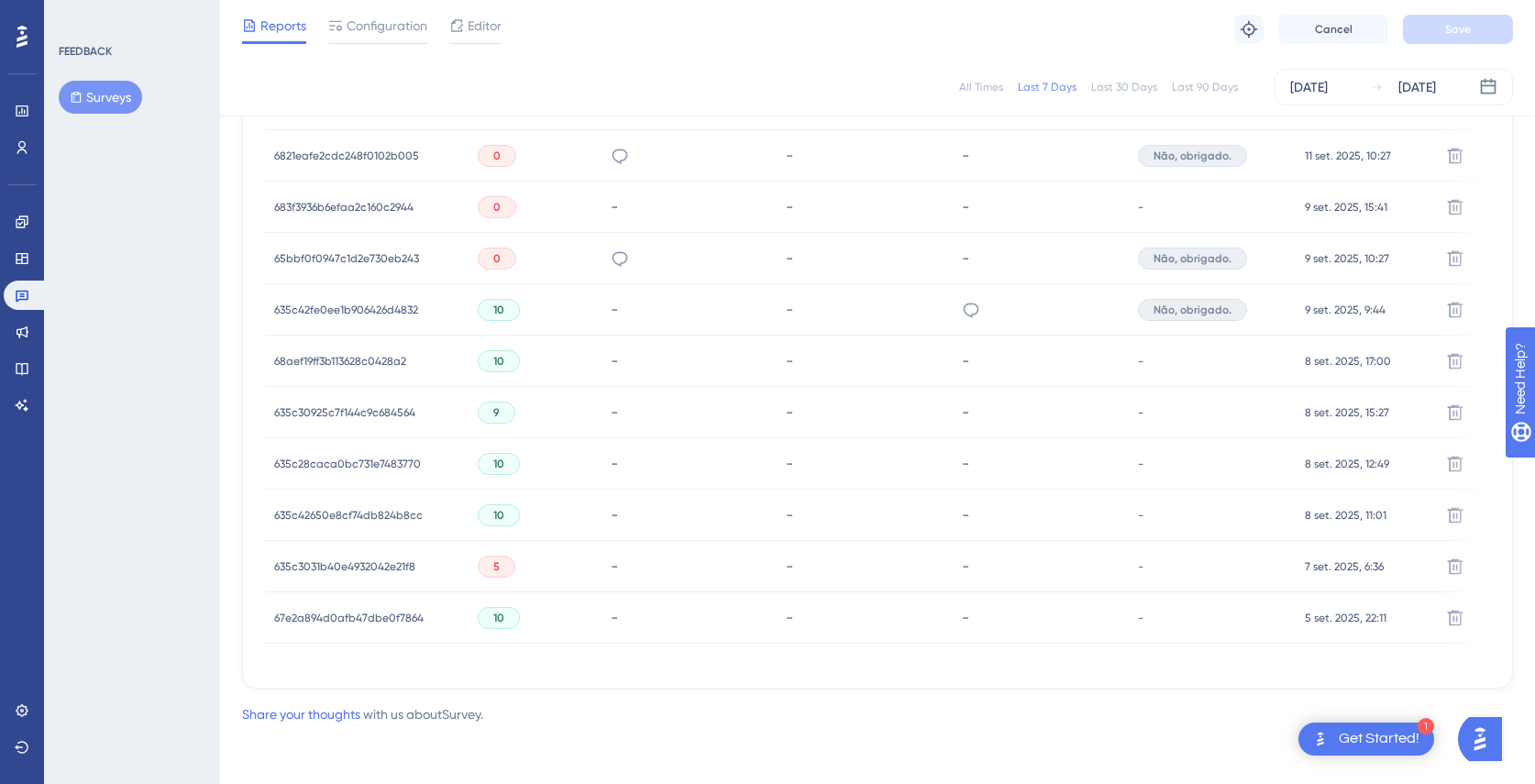
click at [369, 611] on span "67e2a894d0afb47dbe0f7864" at bounding box center [348, 618] width 149 height 15
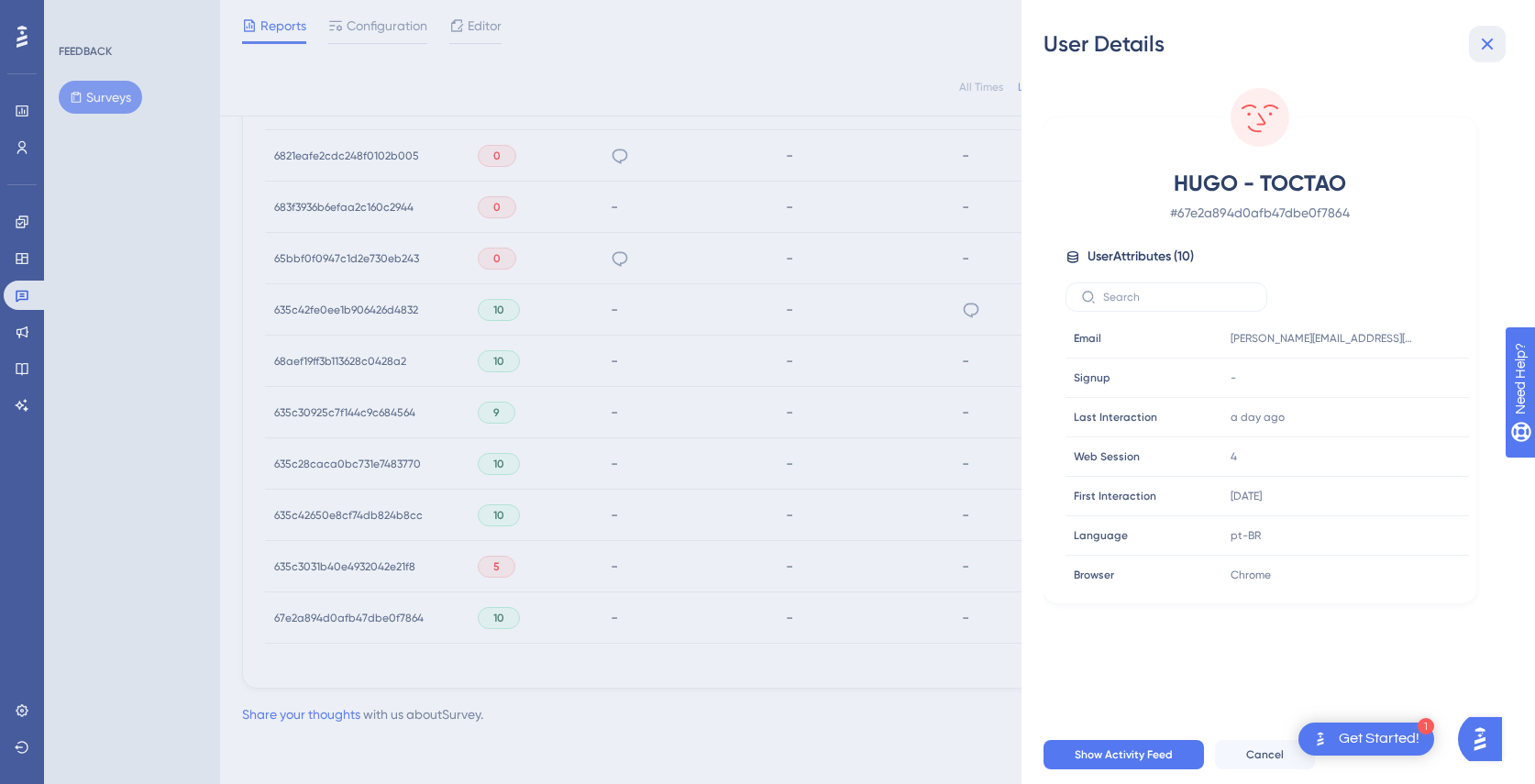
click at [1498, 51] on button at bounding box center [1487, 44] width 37 height 37
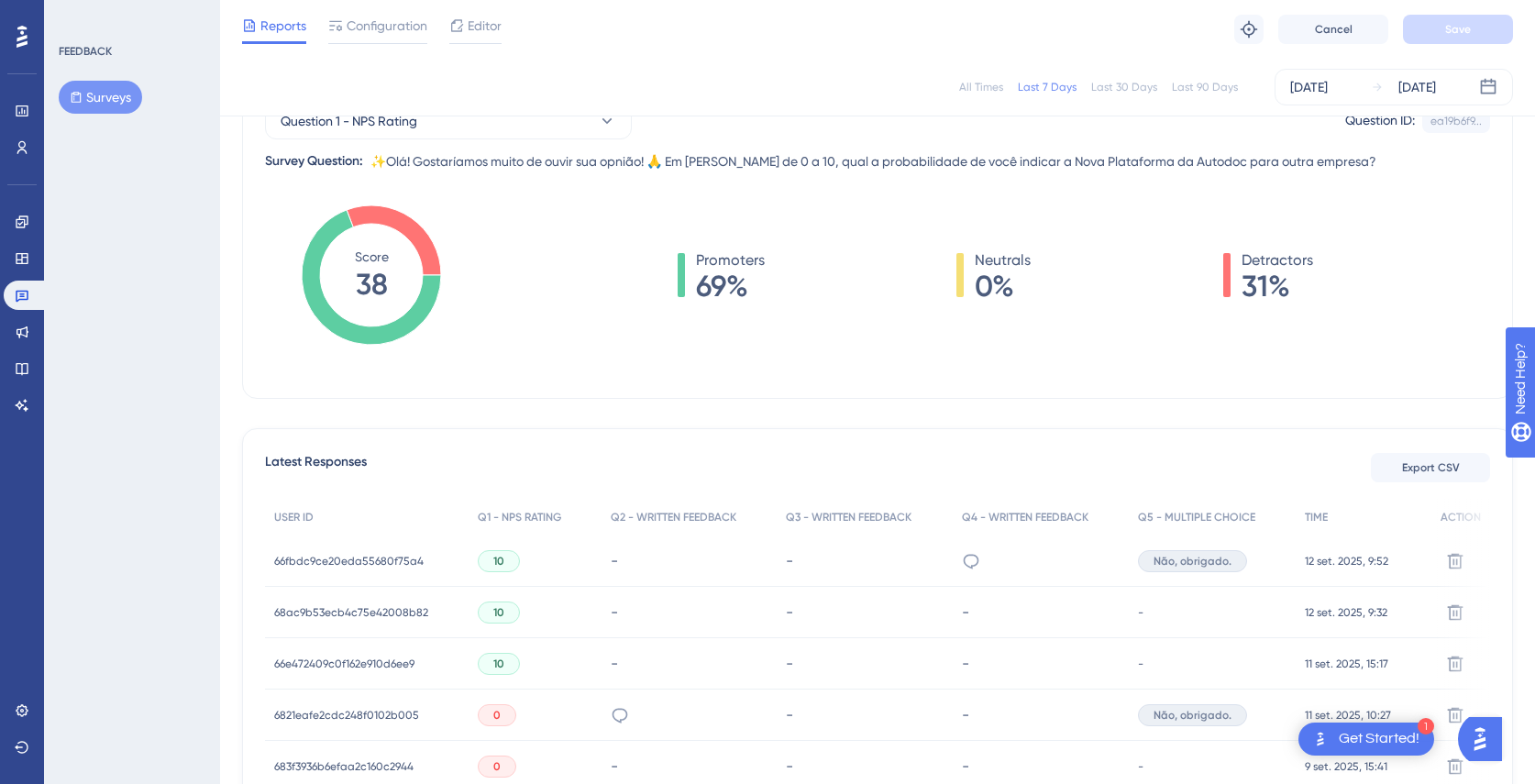
scroll to position [0, 0]
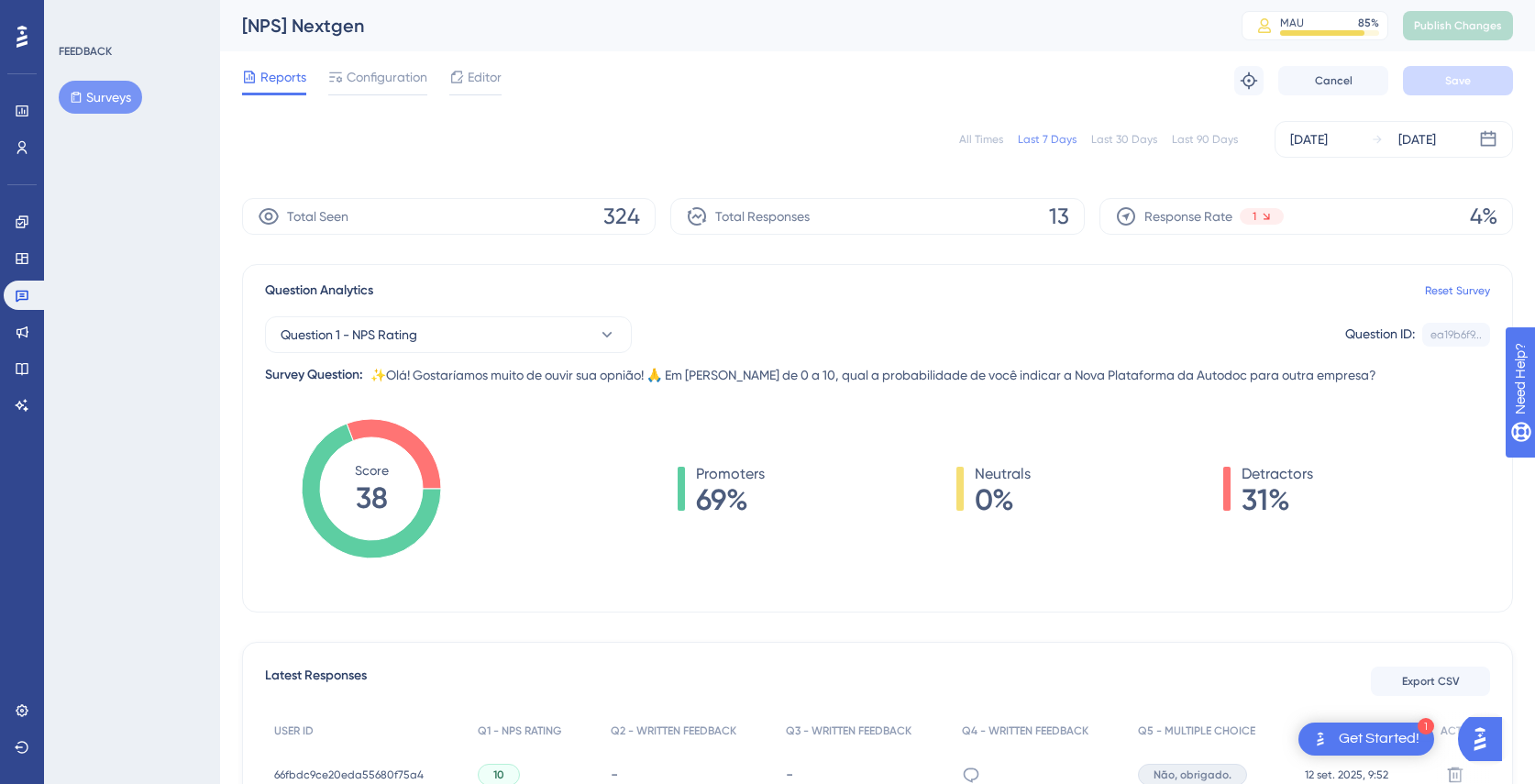
click at [1140, 145] on div "Last 30 Days" at bounding box center [1124, 139] width 66 height 15
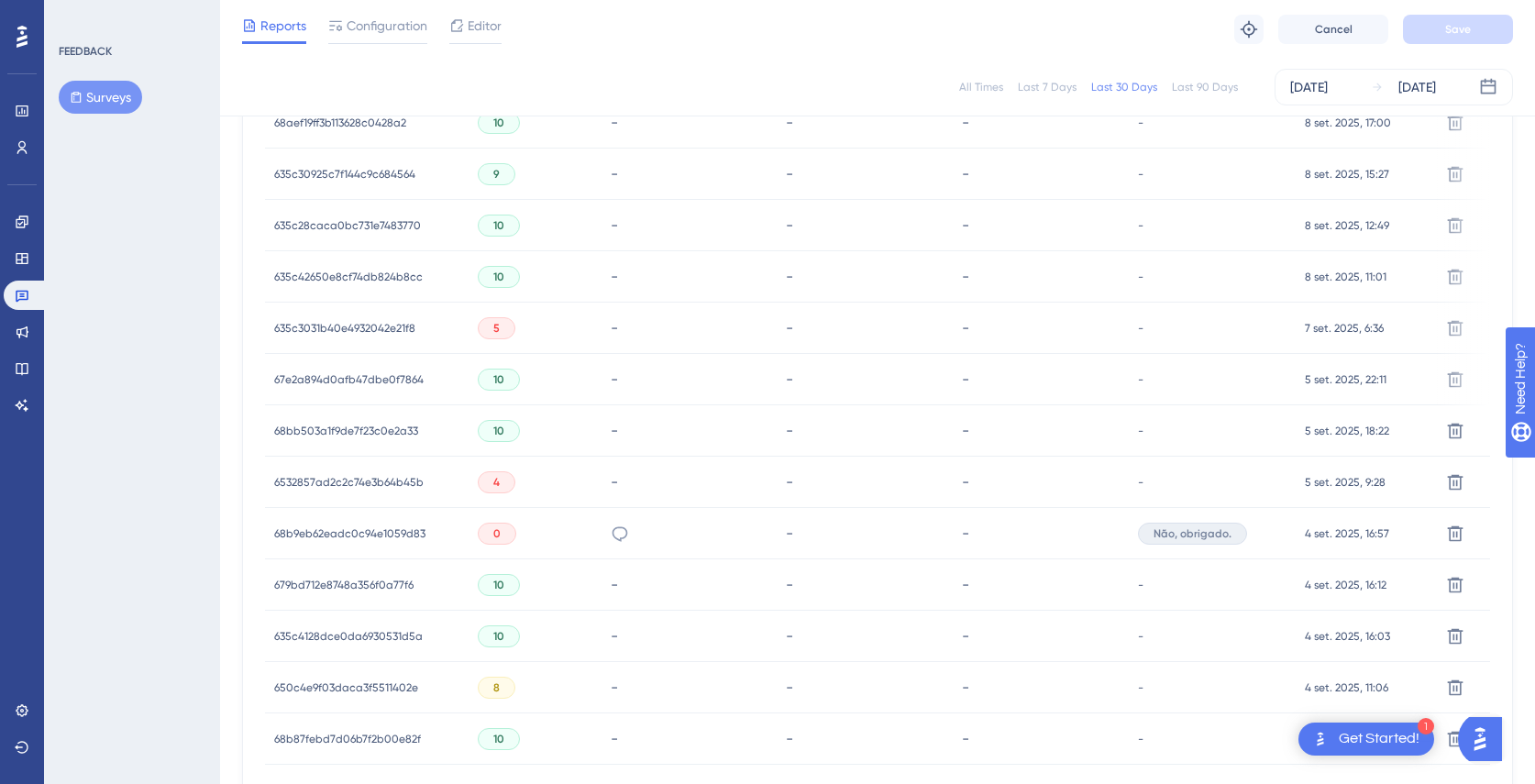
scroll to position [1011, 0]
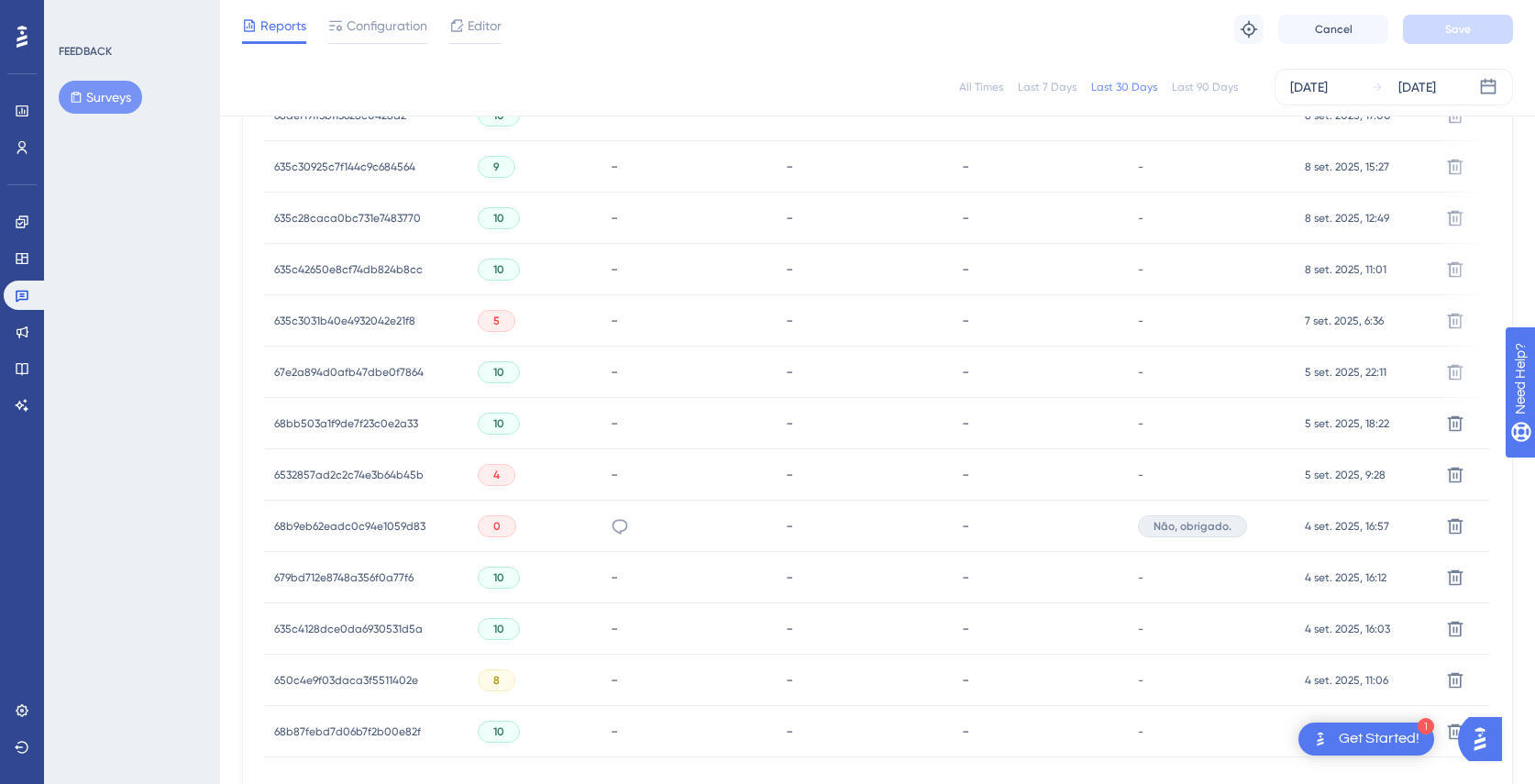
click at [359, 463] on div "6532857ad2c2c74e3b64b45b 6532857ad2c2c74e3b64b45b" at bounding box center [348, 474] width 149 height 51
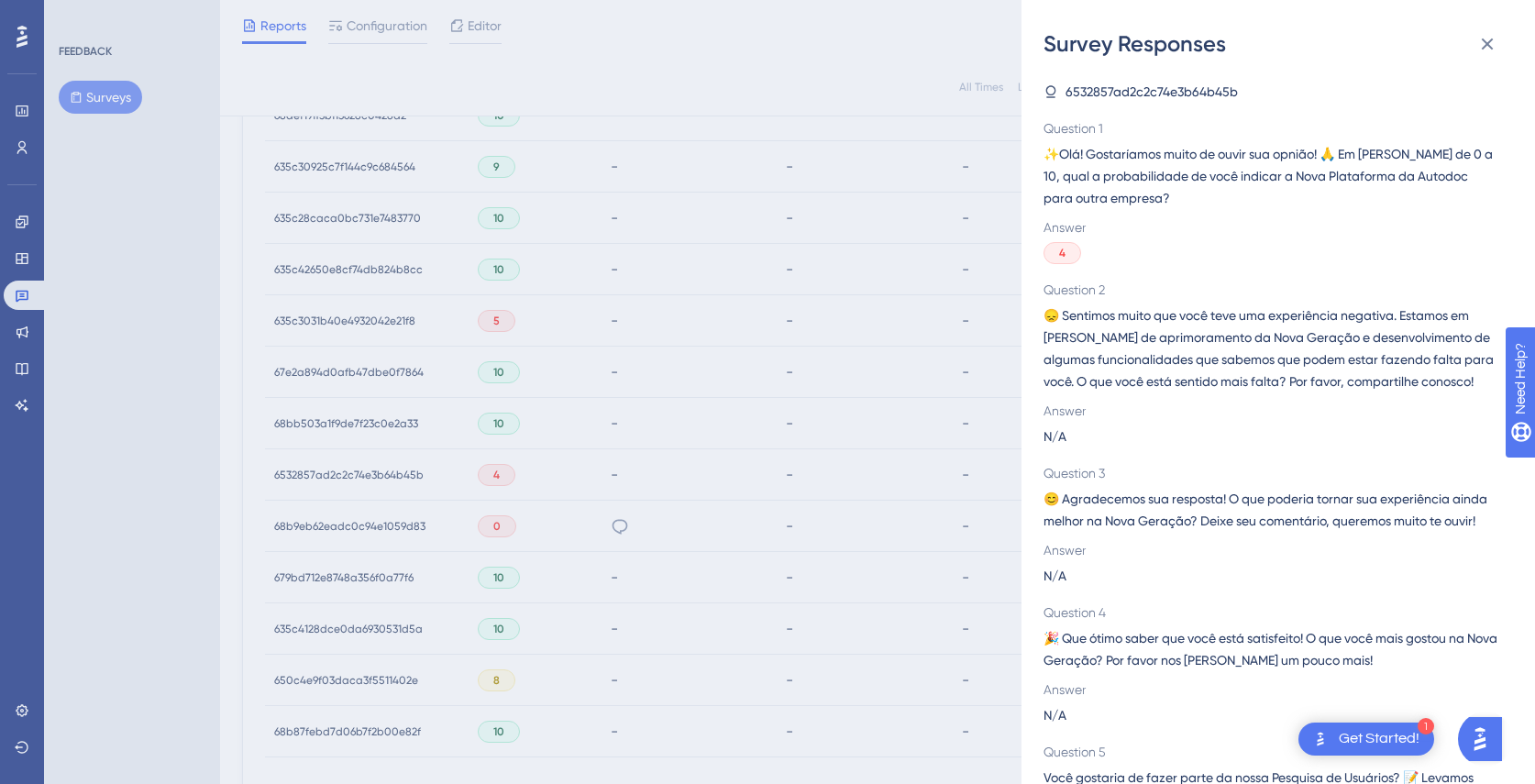
click at [636, 403] on div "Survey Responses 6532857ad2c2c74e3b64b45b Question 1 ✨Olá! Gostaríamos muito de…" at bounding box center [767, 392] width 1535 height 784
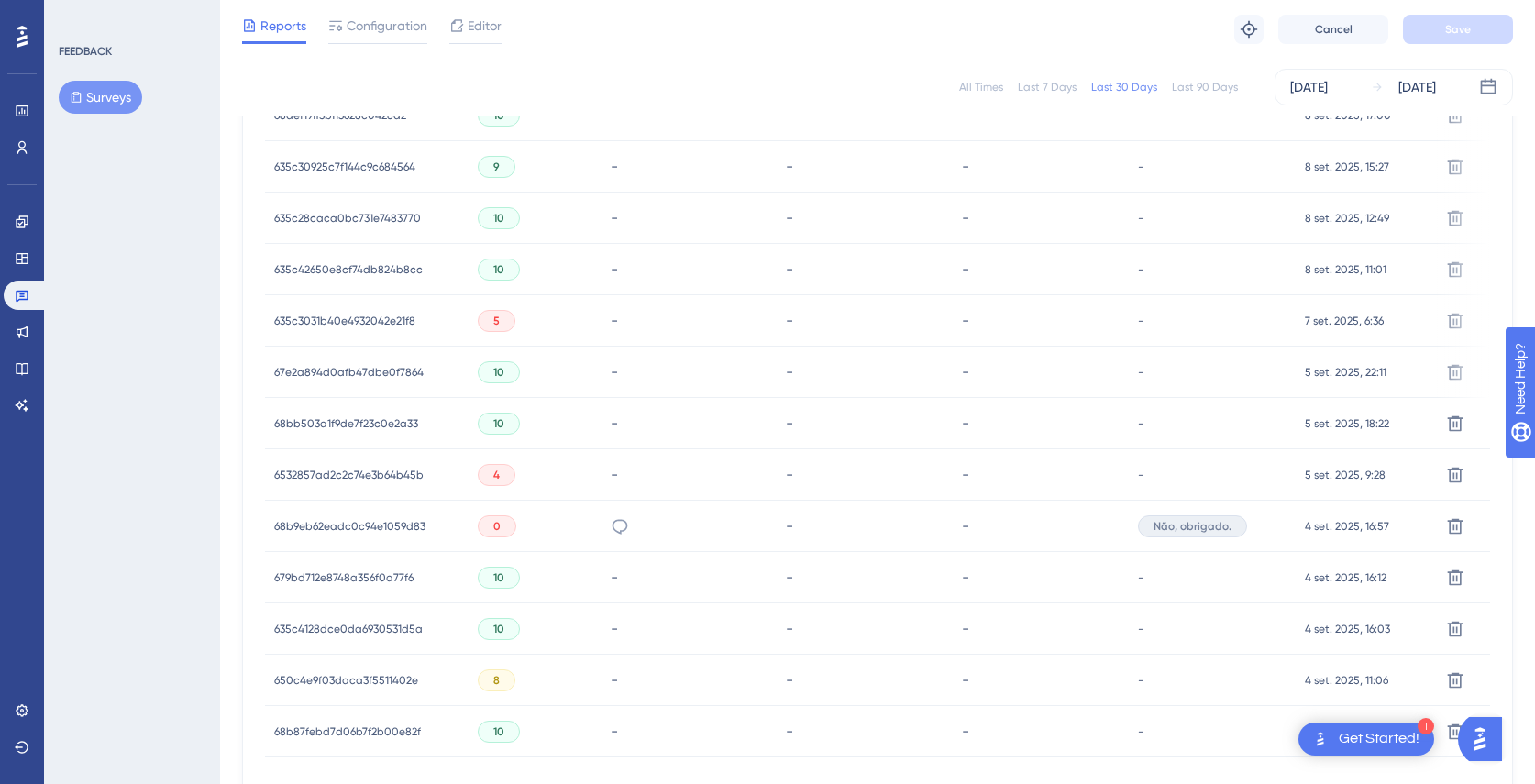
click at [351, 472] on span "6532857ad2c2c74e3b64b45b" at bounding box center [348, 475] width 149 height 15
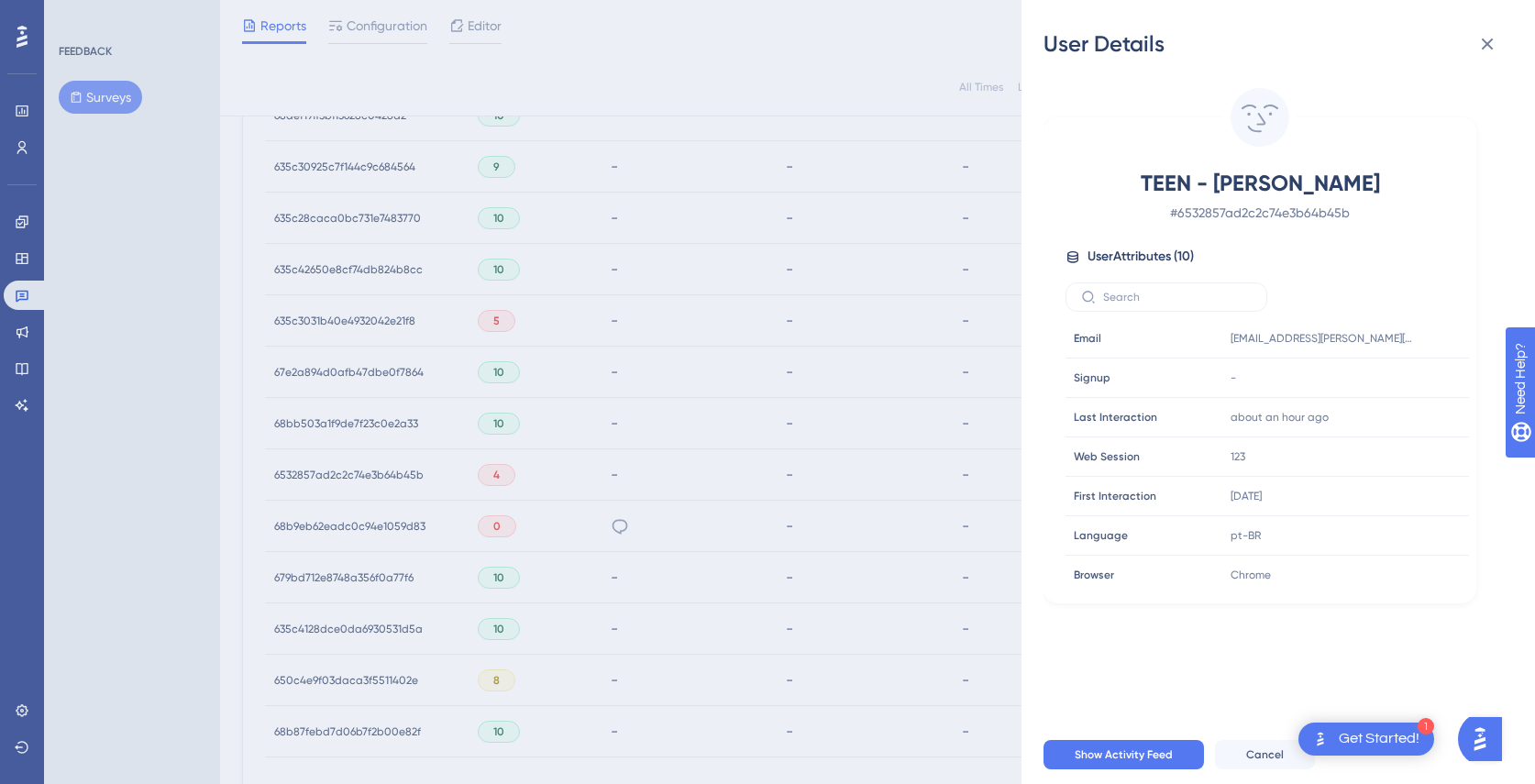
click at [884, 451] on div "User Details TEEN - [PERSON_NAME] # 6532857ad2c2c74e3b64b45b User Attributes ( …" at bounding box center [767, 392] width 1535 height 784
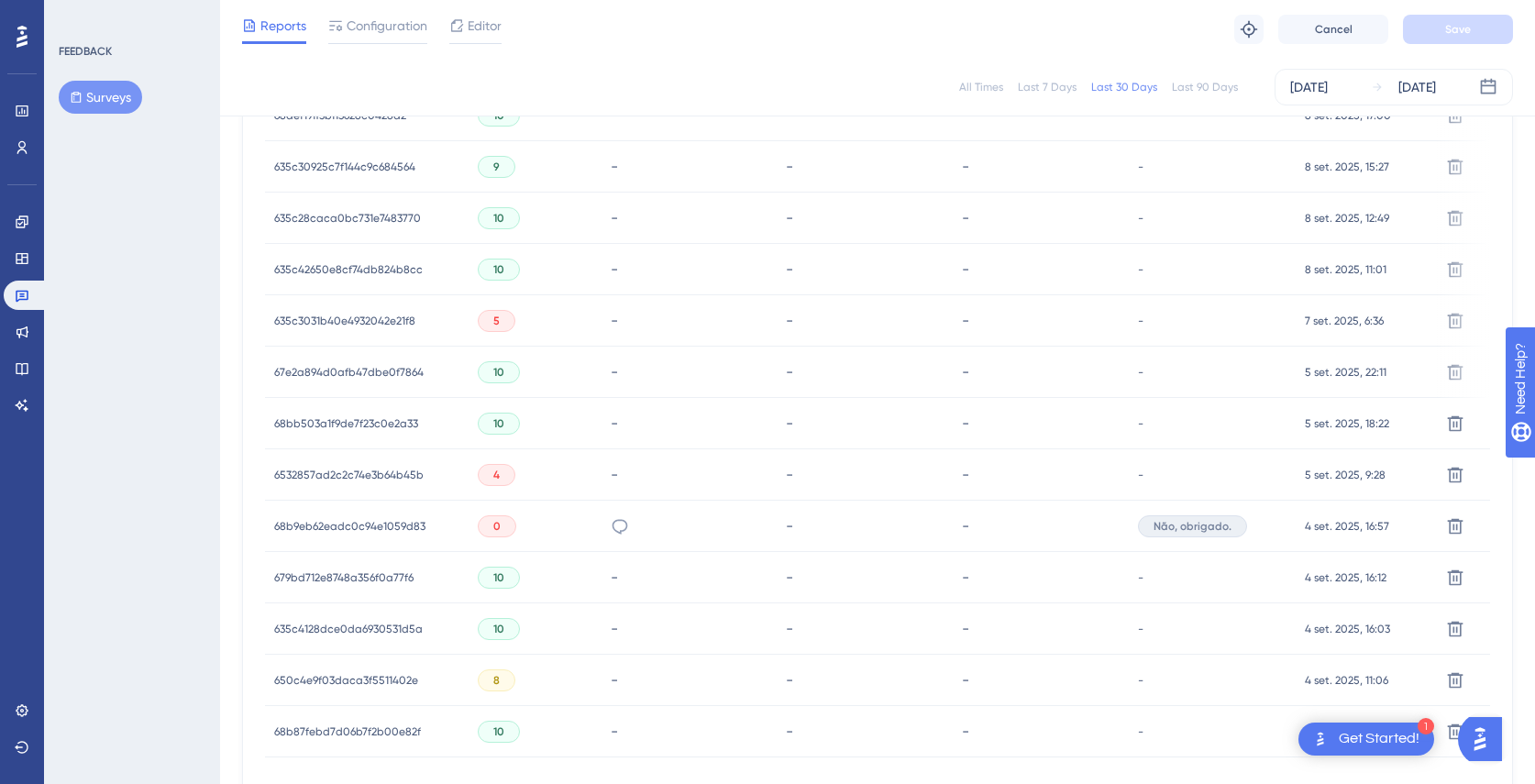
click at [350, 521] on span "68b9eb62eadc0c94e1059d83" at bounding box center [349, 526] width 151 height 15
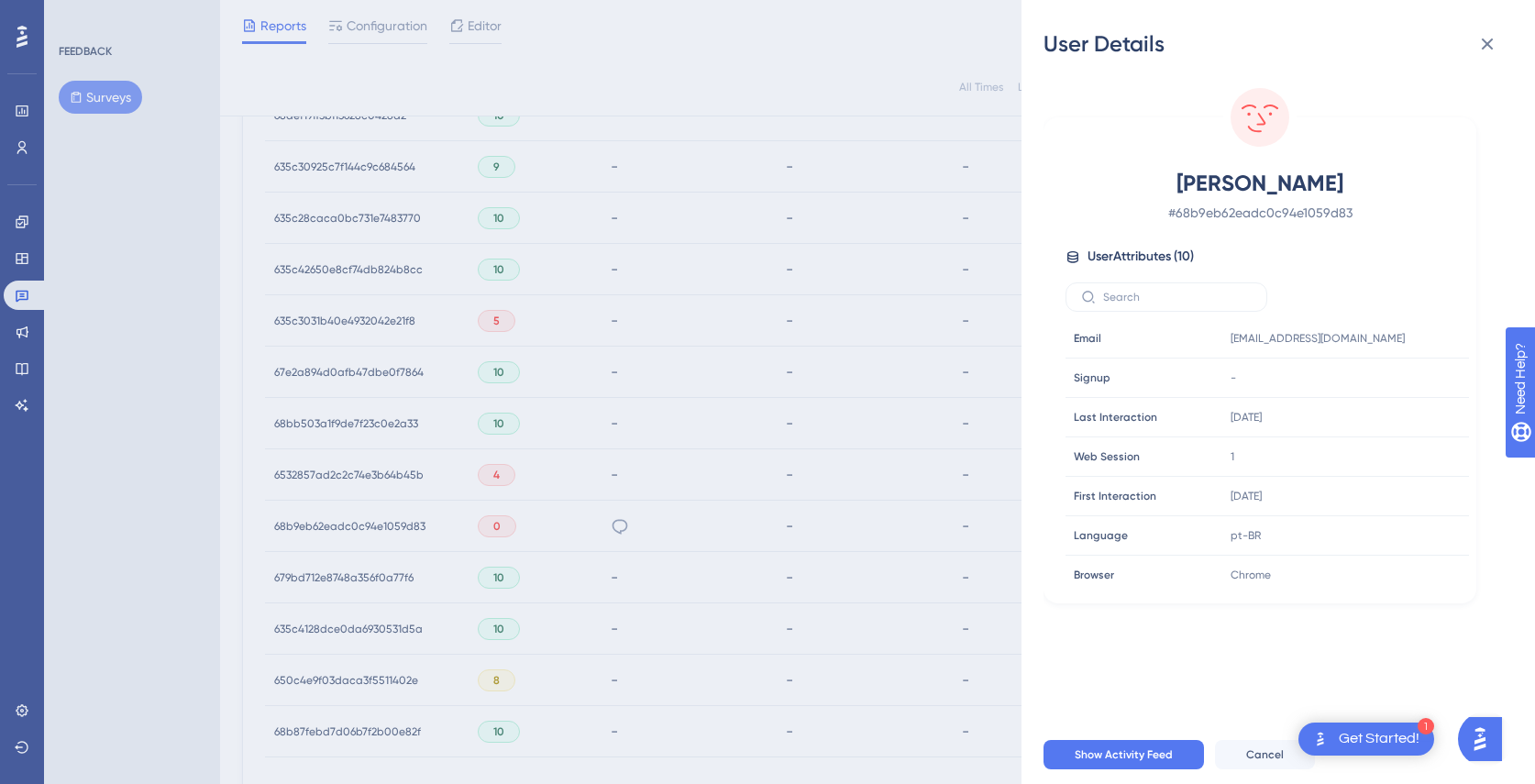
click at [819, 443] on div "User Details [PERSON_NAME] # 68b9eb62eadc0c94e1059d83 User Attributes ( 10 ) Em…" at bounding box center [767, 392] width 1535 height 784
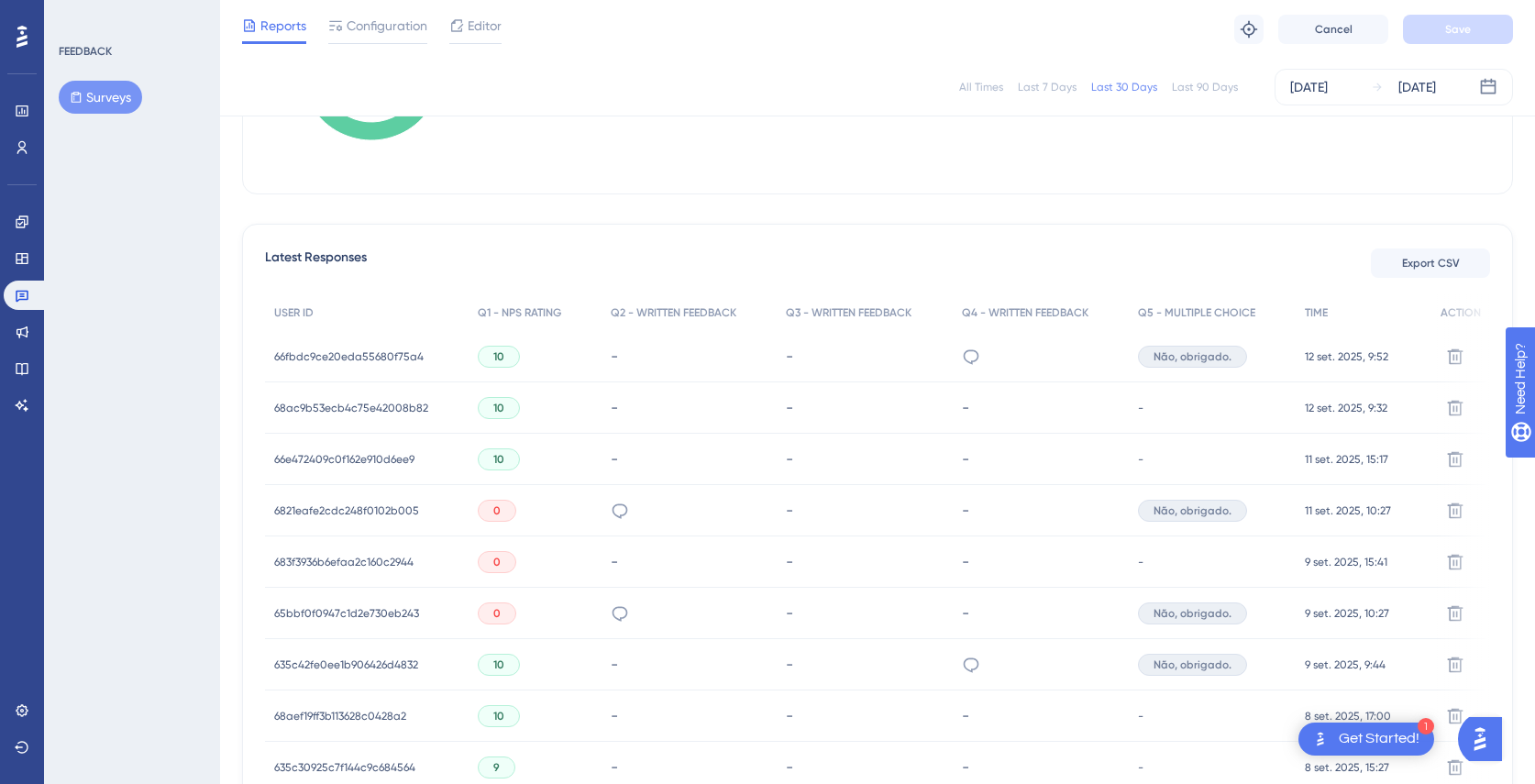
scroll to position [0, 0]
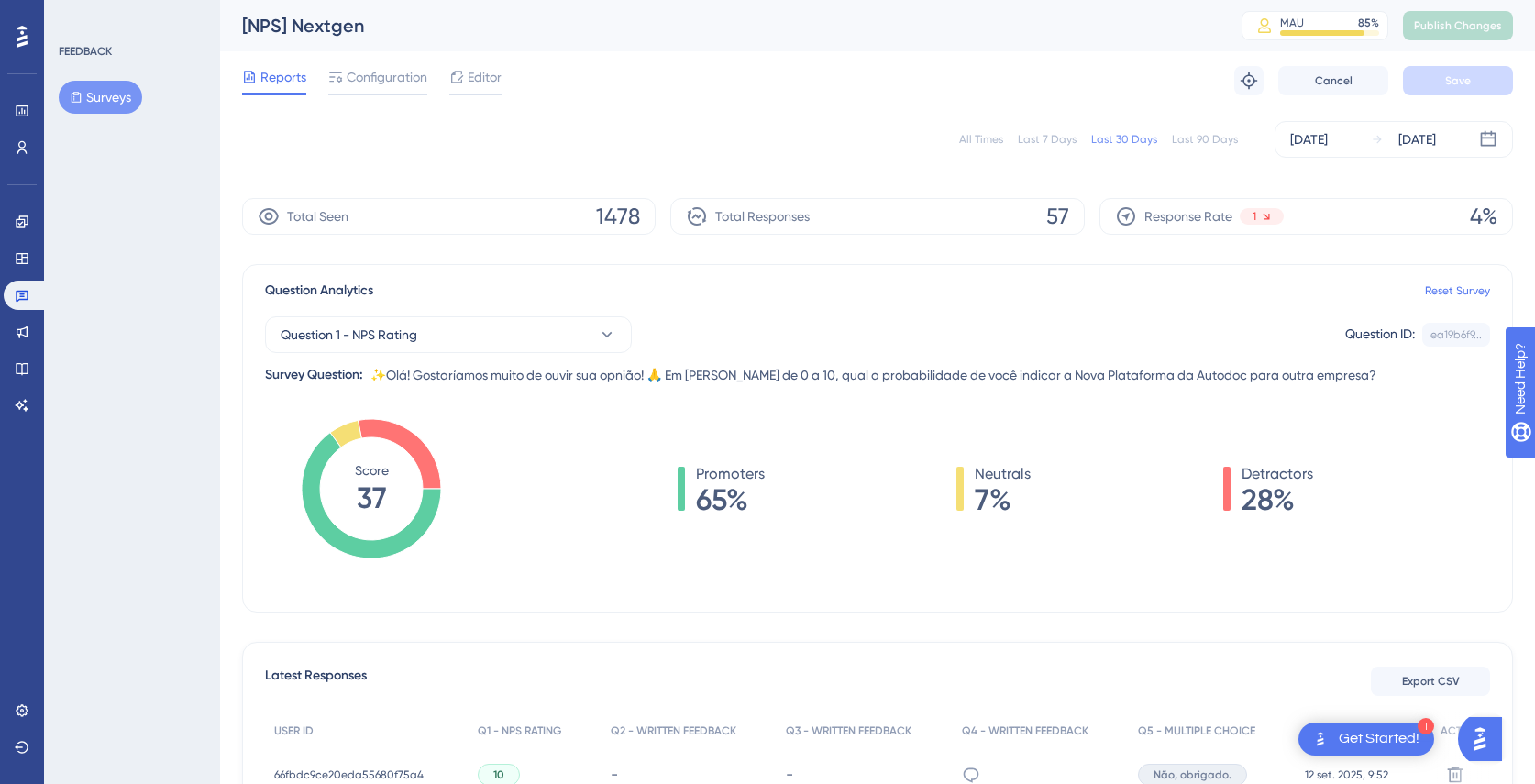
click at [732, 513] on span "65%" at bounding box center [730, 499] width 69 height 29
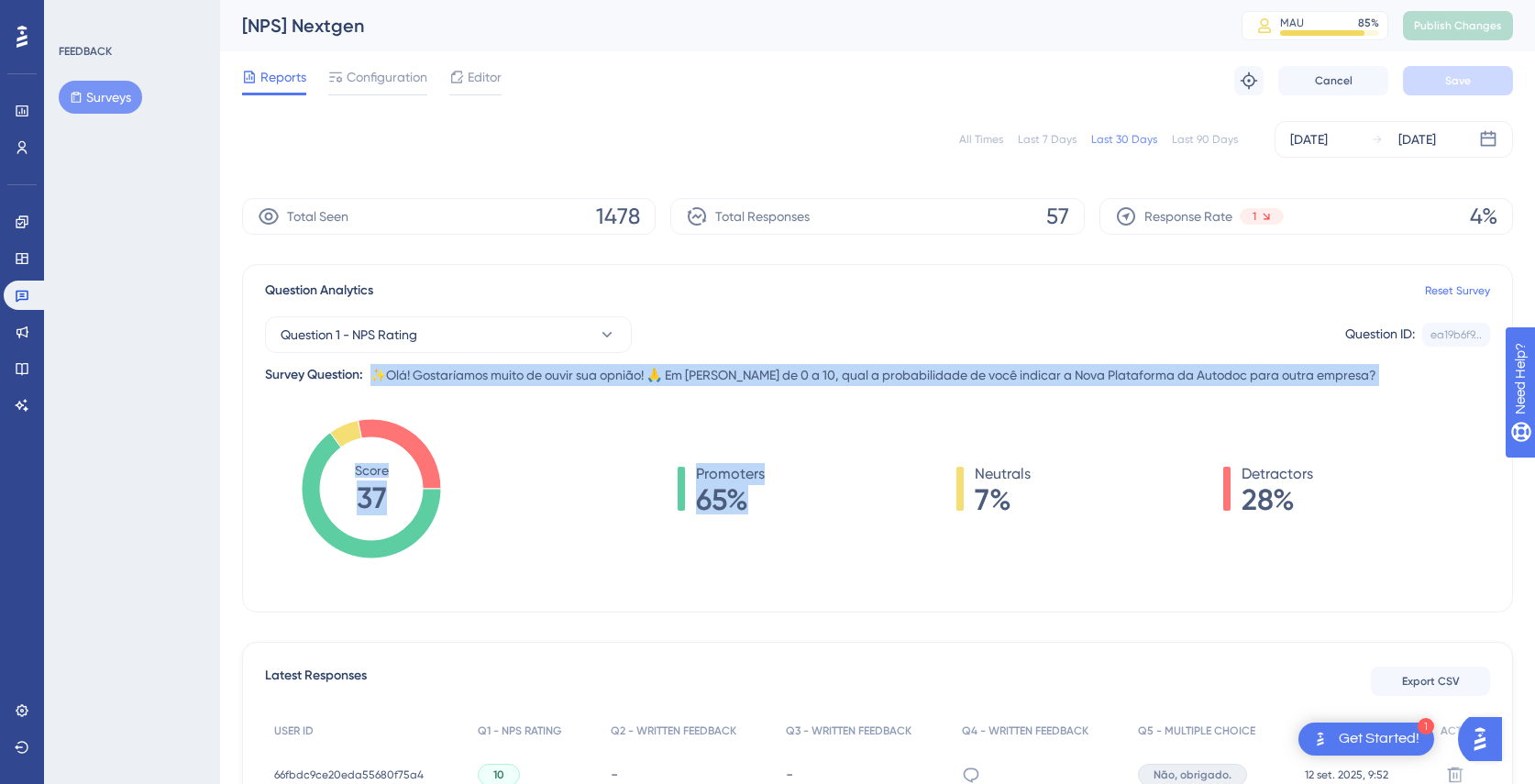
drag, startPoint x: 732, startPoint y: 513, endPoint x: 598, endPoint y: 368, distance: 197.3
click at [595, 369] on div "Question Analytics Reset Survey Question 1 - NPS Rating Question ID: ea19b6f9..…" at bounding box center [877, 438] width 1271 height 348
click at [598, 368] on span "✨Olá! Gostaríamos muito de ouvir sua opnião! 🙏 Em [PERSON_NAME] de 0 a 10, qual…" at bounding box center [873, 375] width 1006 height 22
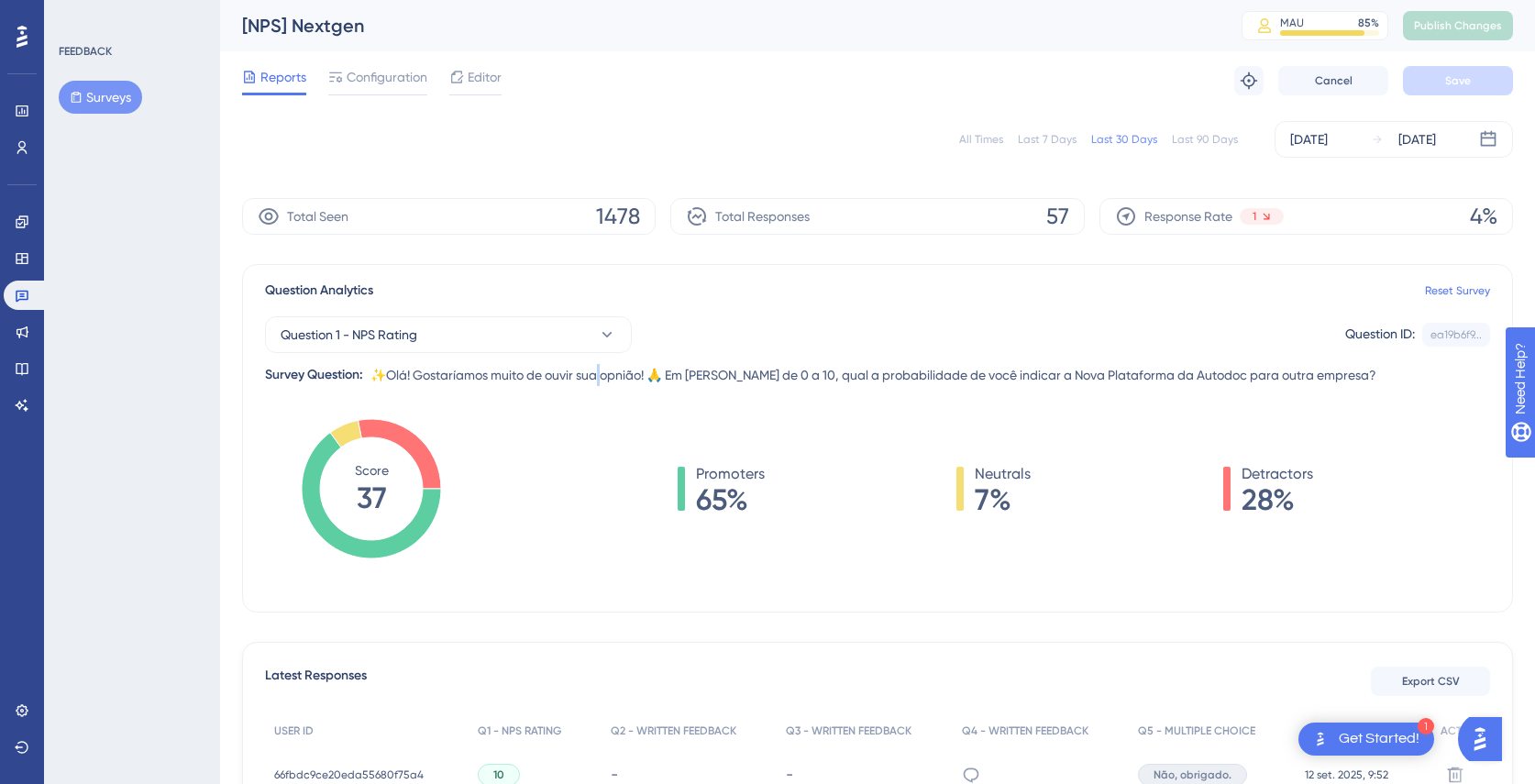
click at [598, 368] on span "✨Olá! Gostaríamos muito de ouvir sua opnião! 🙏 Em [PERSON_NAME] de 0 a 10, qual…" at bounding box center [873, 375] width 1006 height 22
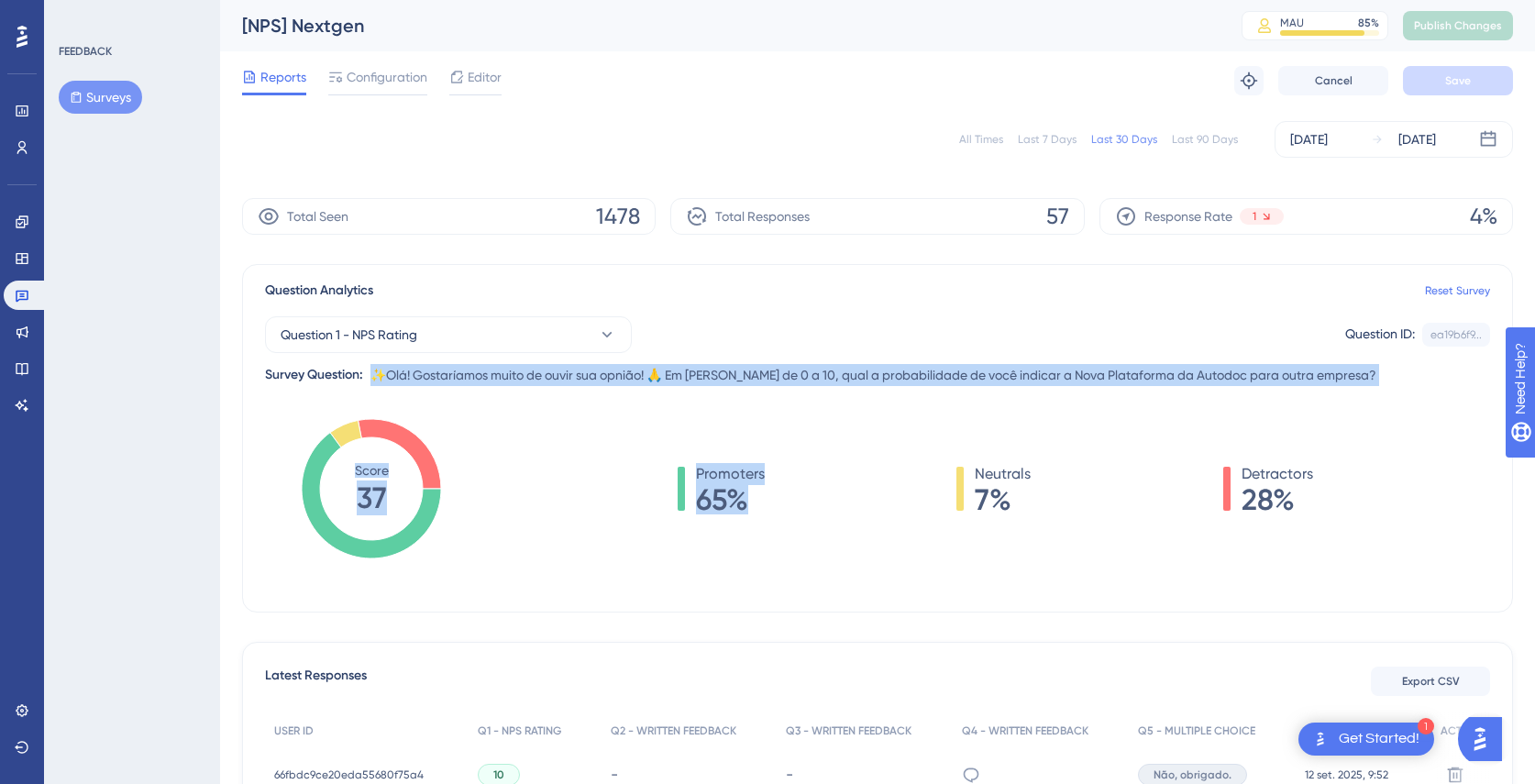
drag, startPoint x: 598, startPoint y: 368, endPoint x: 706, endPoint y: 575, distance: 233.8
click at [706, 575] on div "Question Analytics Reset Survey Question 1 - NPS Rating Question ID: ea19b6f9..…" at bounding box center [877, 438] width 1271 height 348
click at [706, 575] on div "Promoters 65% Neutrals 7% Detractors 28%" at bounding box center [995, 506] width 990 height 183
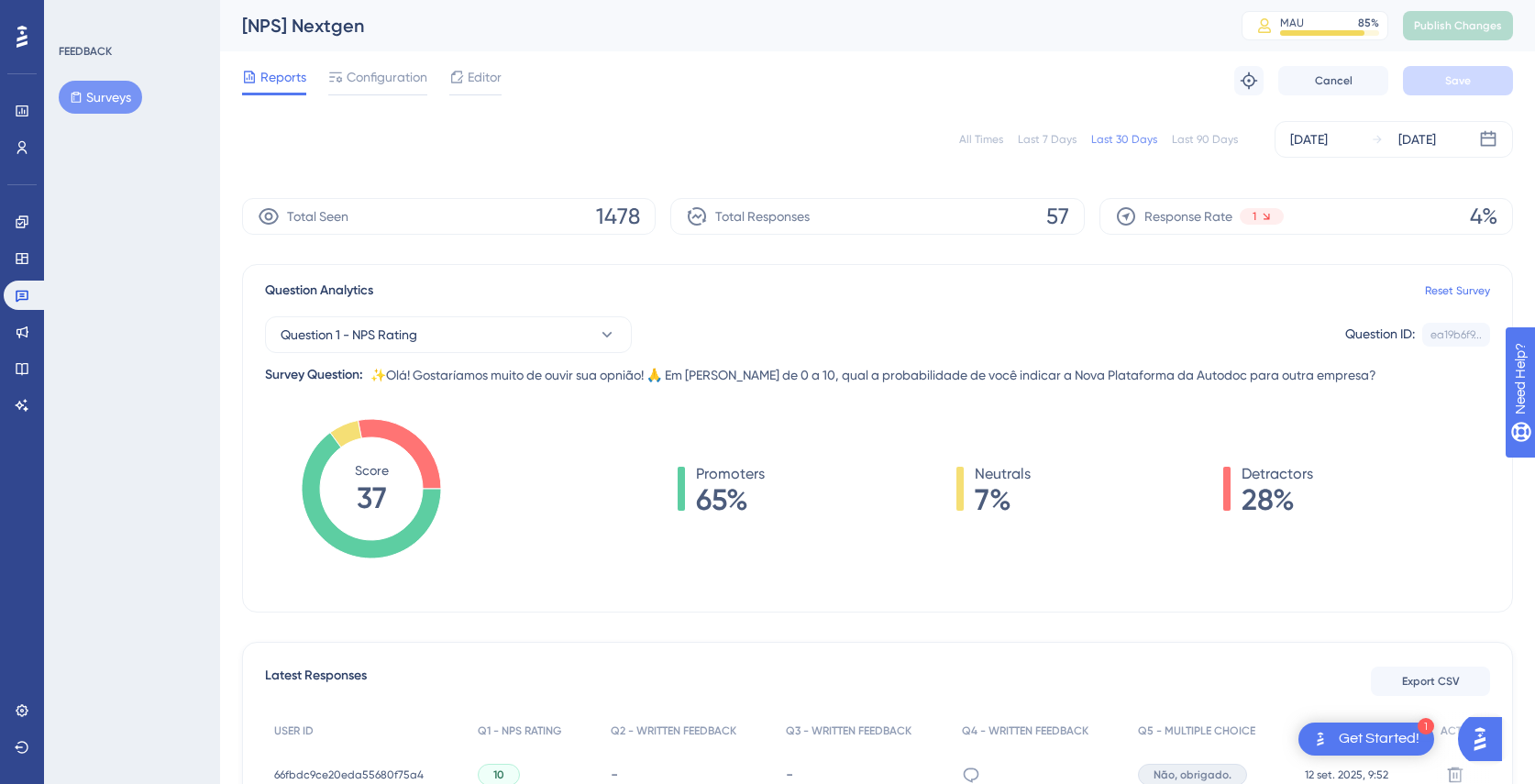
click at [365, 505] on tspan "37" at bounding box center [372, 497] width 30 height 35
drag, startPoint x: 365, startPoint y: 505, endPoint x: 362, endPoint y: 476, distance: 29.5
click at [362, 476] on g "Score 37" at bounding box center [371, 488] width 139 height 139
click at [362, 476] on tspan "Score" at bounding box center [372, 470] width 34 height 15
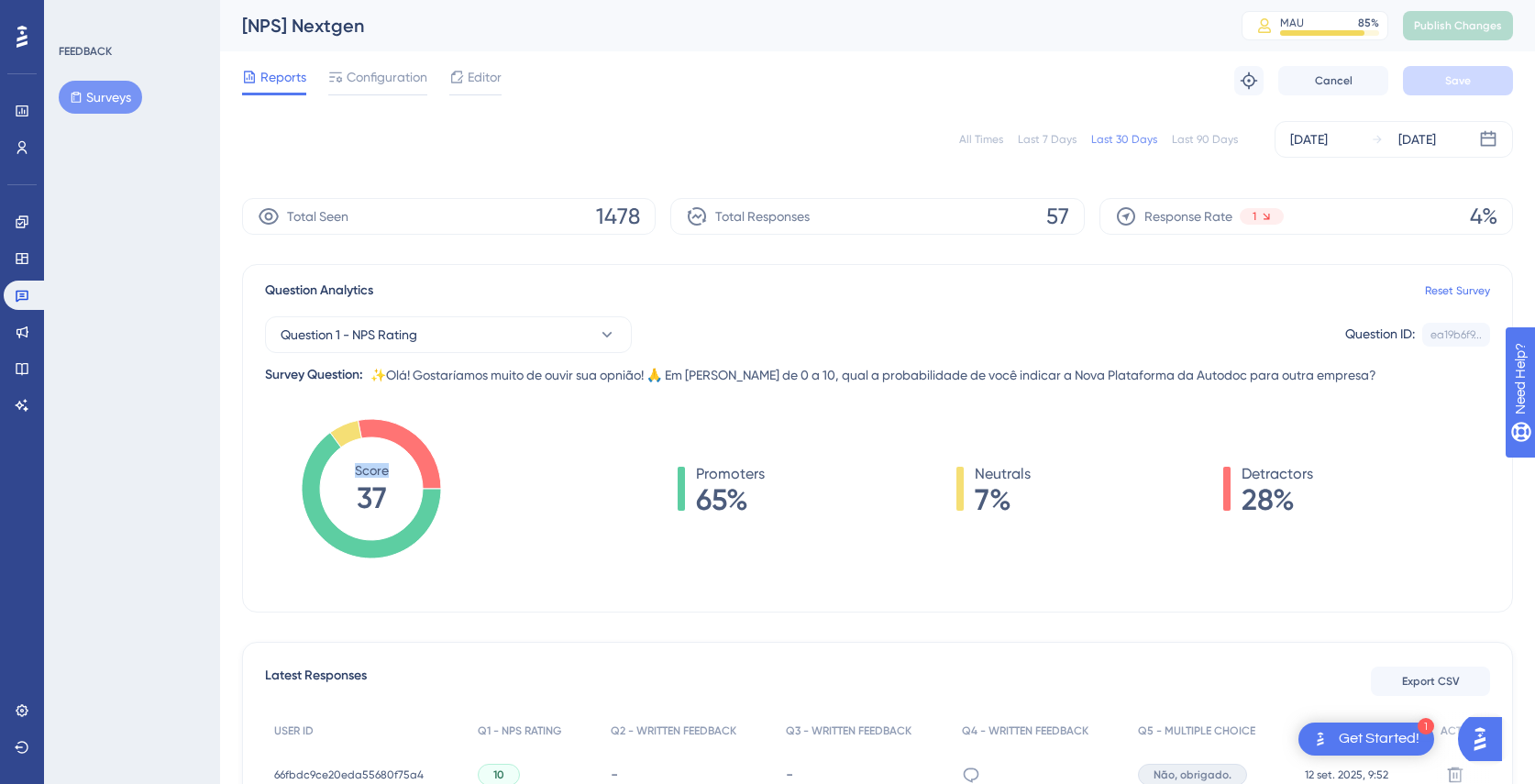
click at [362, 476] on tspan "Score" at bounding box center [372, 470] width 34 height 15
drag, startPoint x: 362, startPoint y: 476, endPoint x: 367, endPoint y: 504, distance: 28.8
click at [367, 504] on g "Score 37" at bounding box center [371, 488] width 139 height 139
click at [367, 504] on tspan "37" at bounding box center [372, 497] width 30 height 35
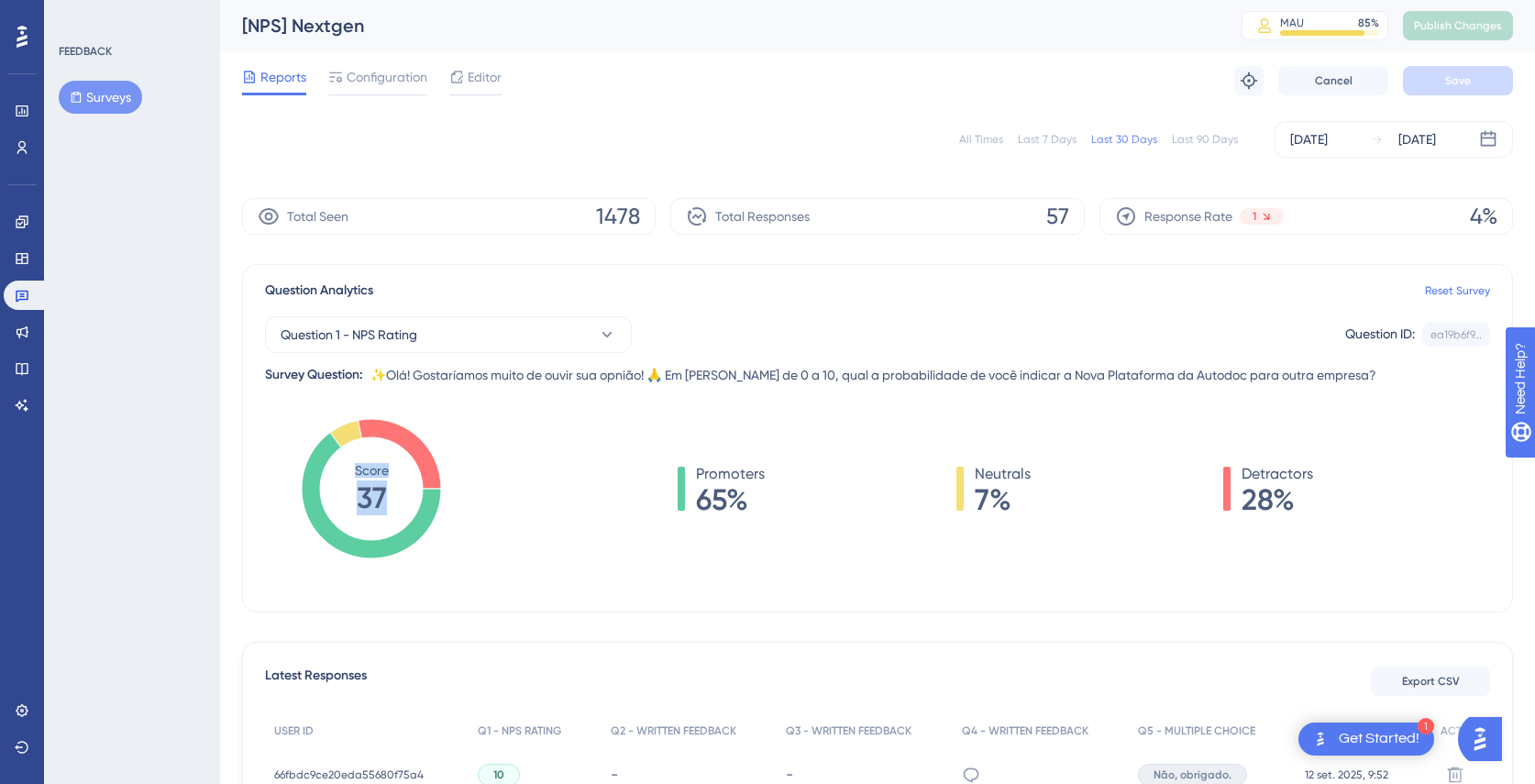
drag, startPoint x: 367, startPoint y: 504, endPoint x: 361, endPoint y: 469, distance: 35.3
click at [361, 469] on g "Score 37" at bounding box center [371, 488] width 139 height 139
